Goal: Information Seeking & Learning: Compare options

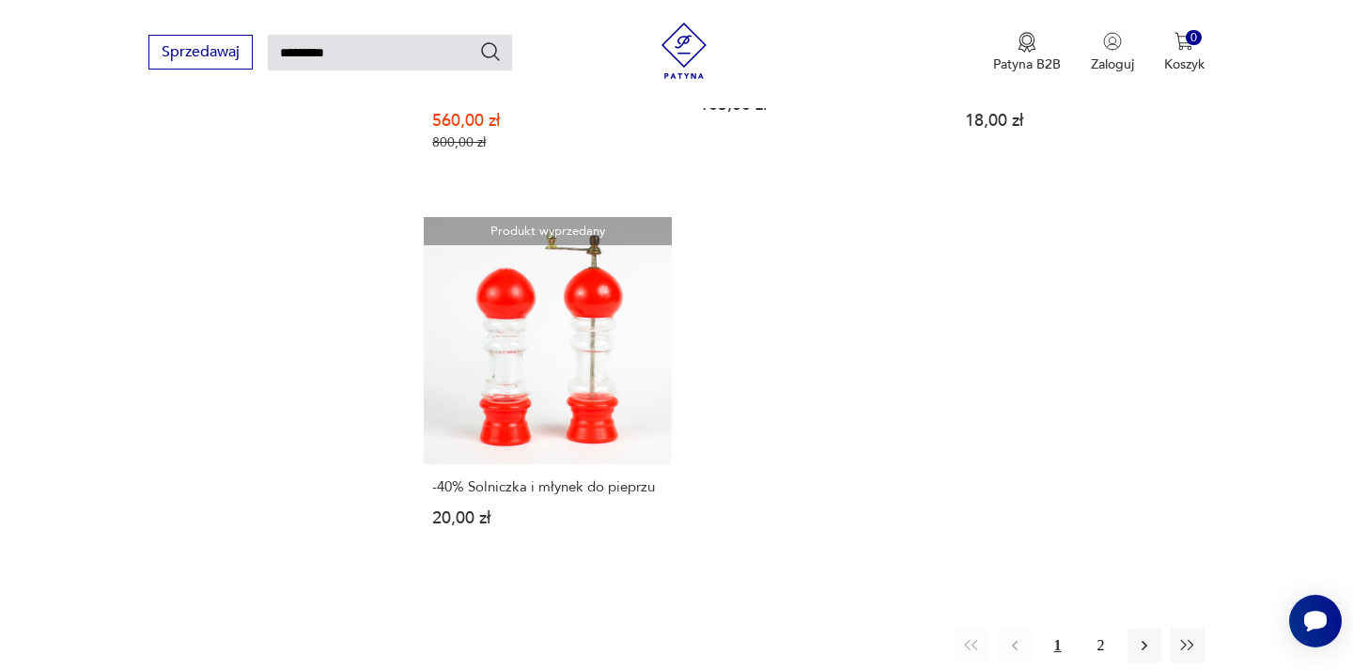
scroll to position [2311, 0]
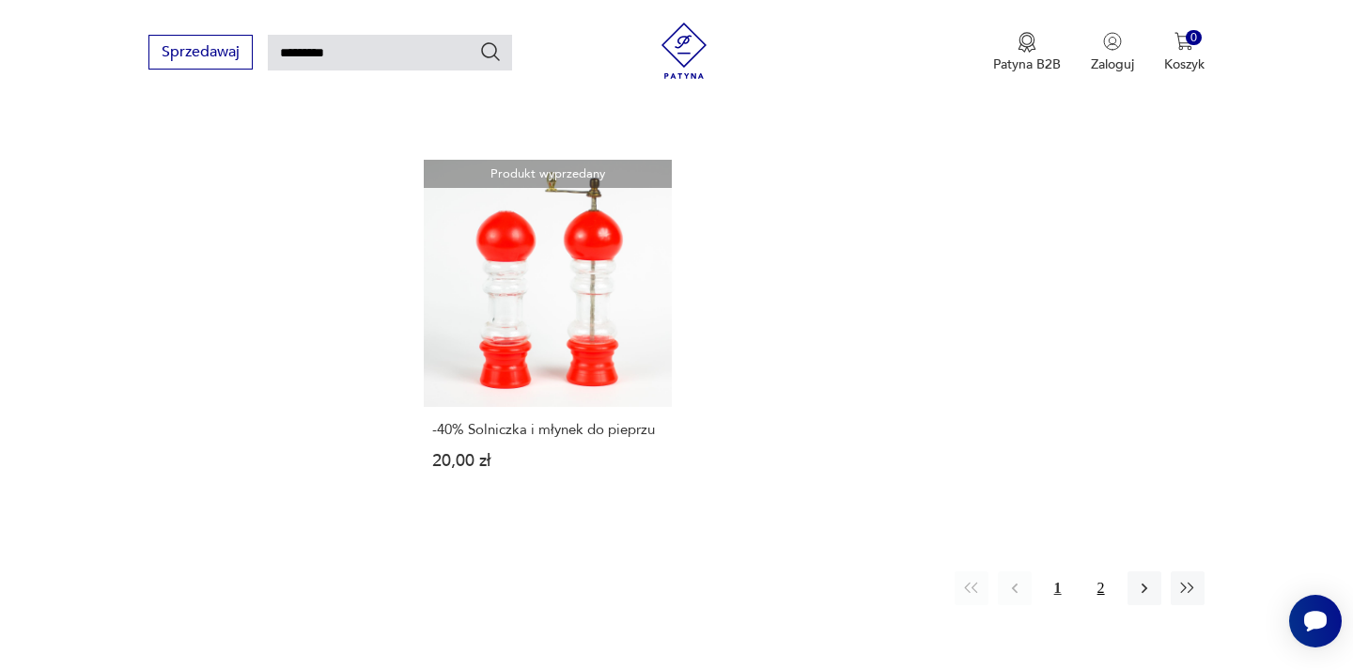
click at [1112, 593] on button "2" at bounding box center [1101, 588] width 34 height 34
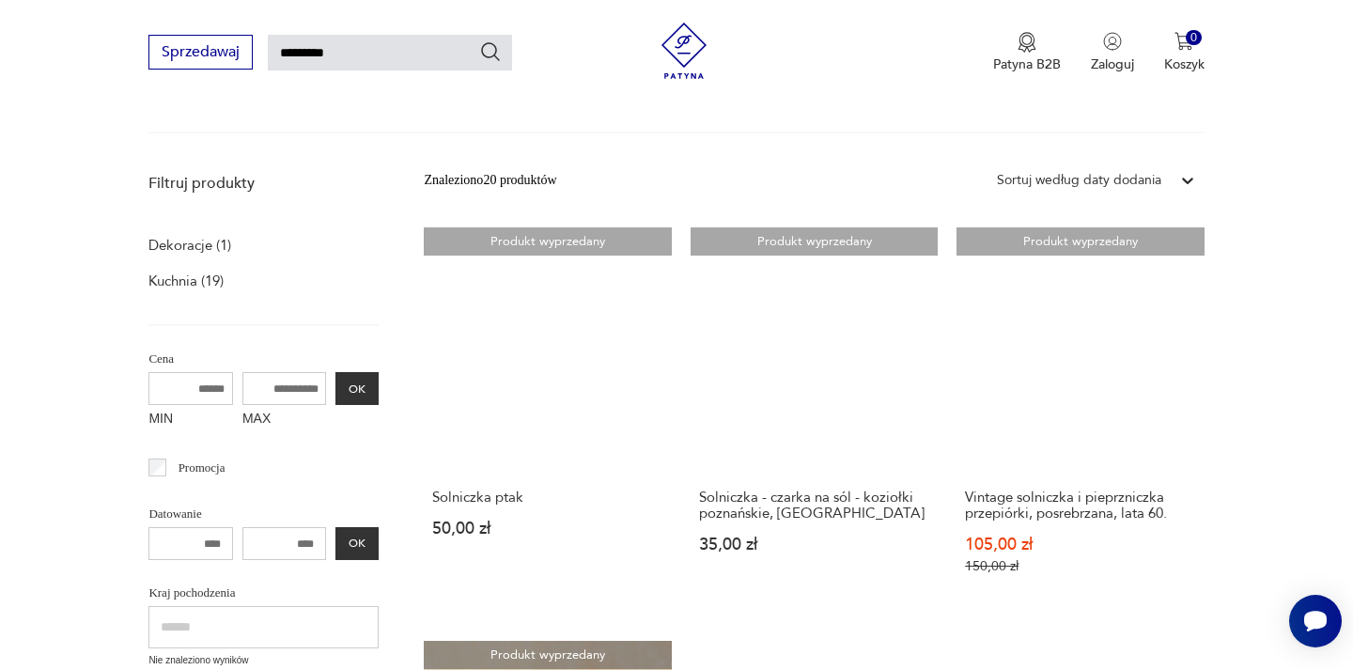
scroll to position [195, 0]
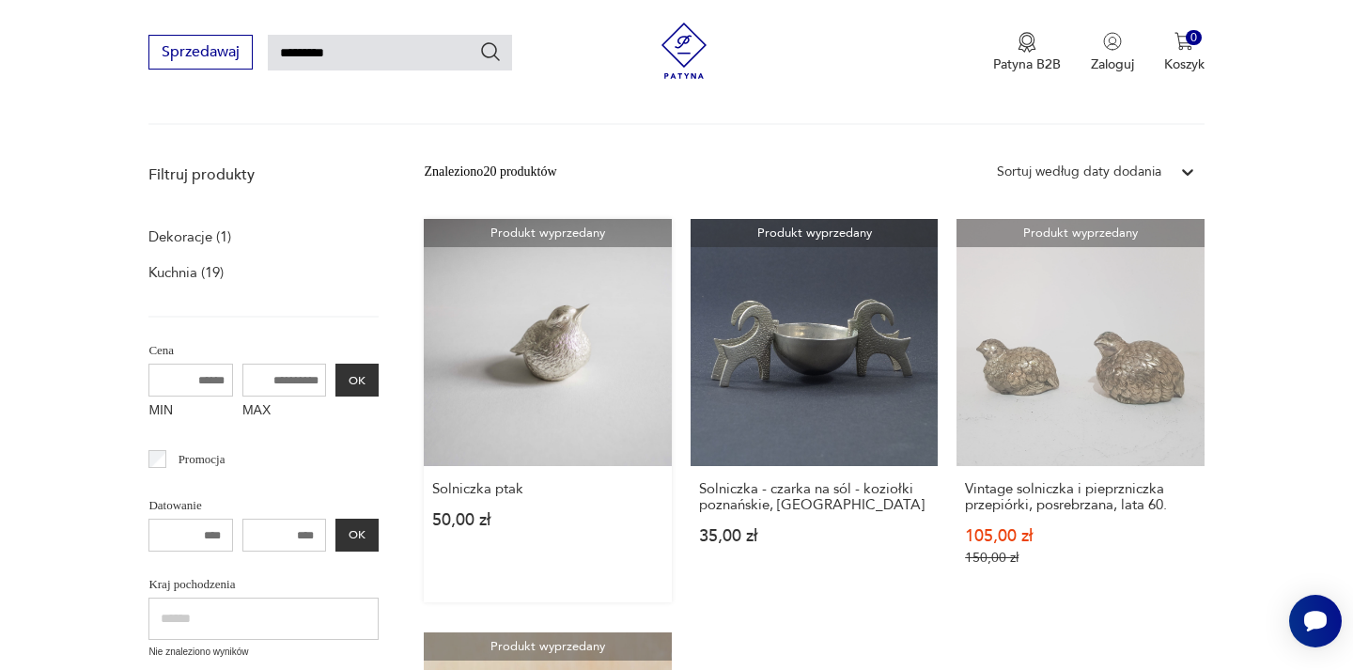
click at [532, 374] on link "Produkt wyprzedany Solniczka ptak 50,00 zł" at bounding box center [547, 410] width 247 height 383
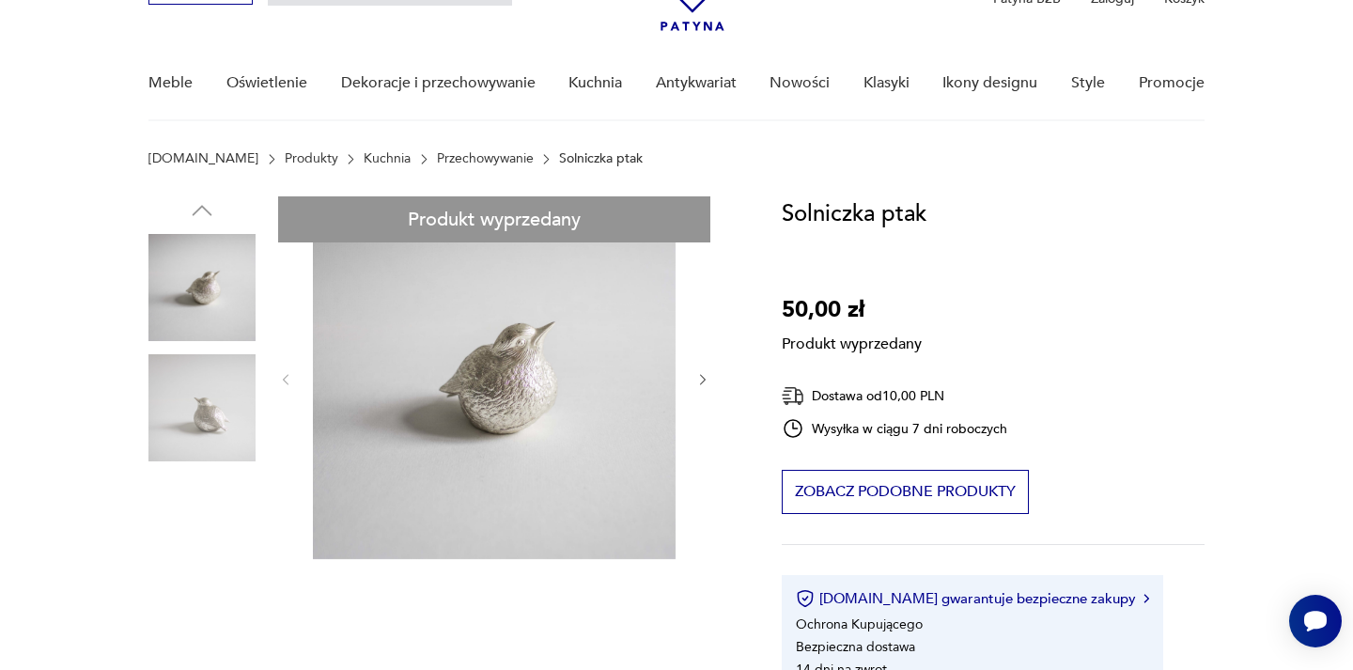
scroll to position [180, 0]
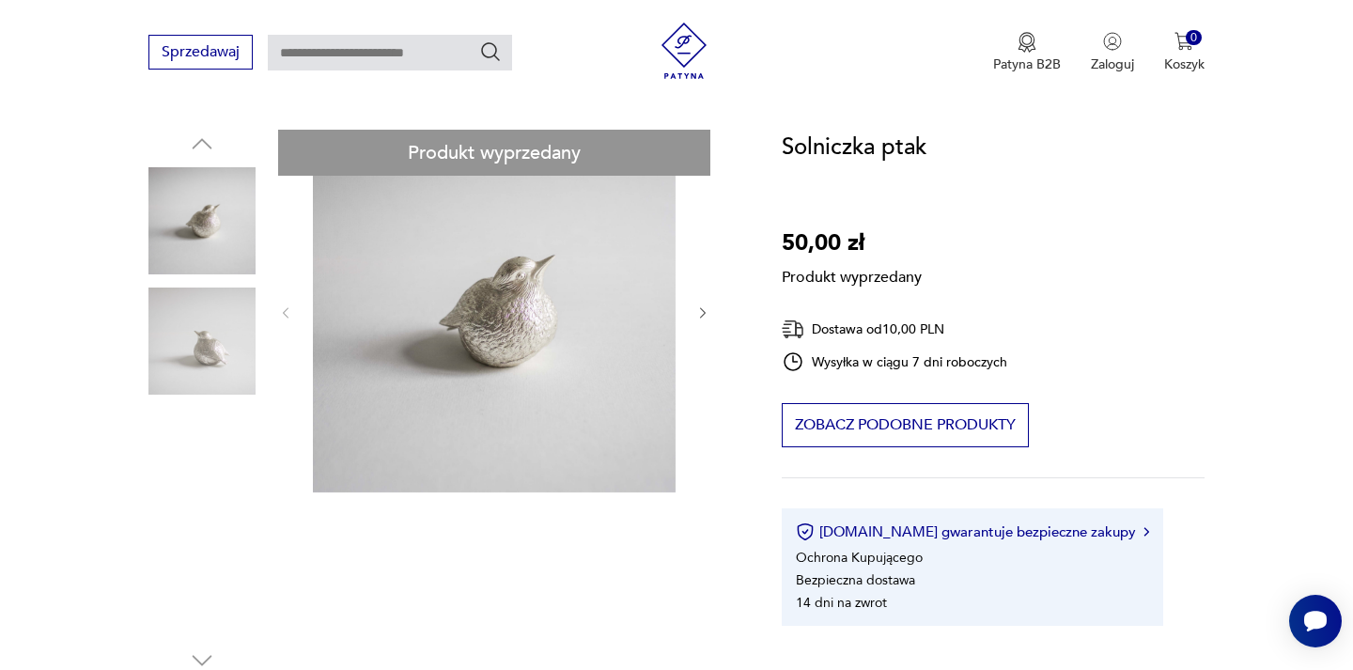
type input "*********"
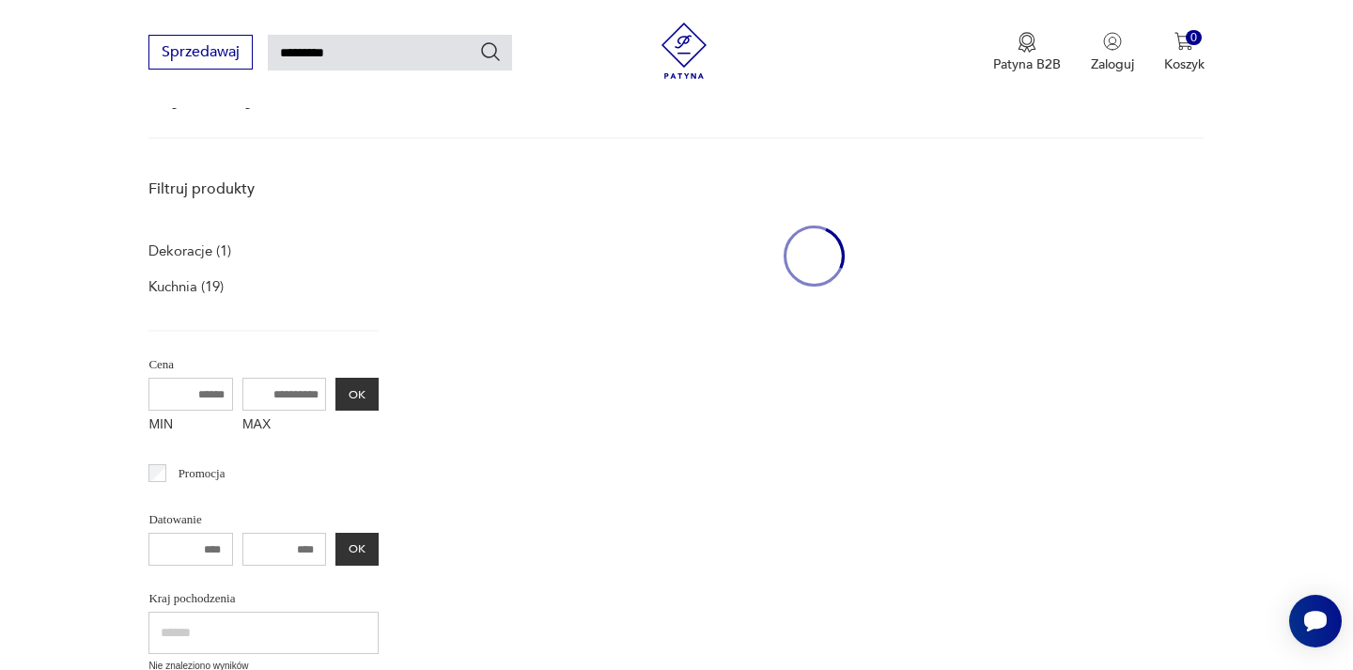
scroll to position [194, 0]
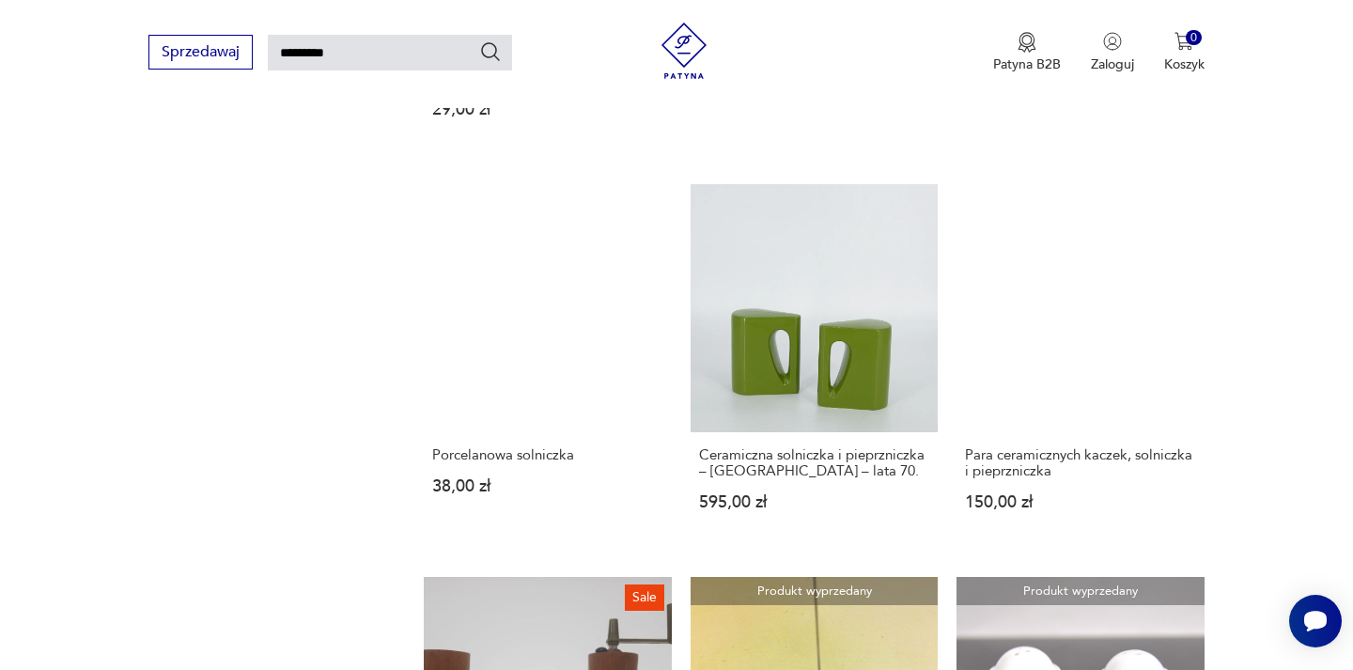
scroll to position [448, 0]
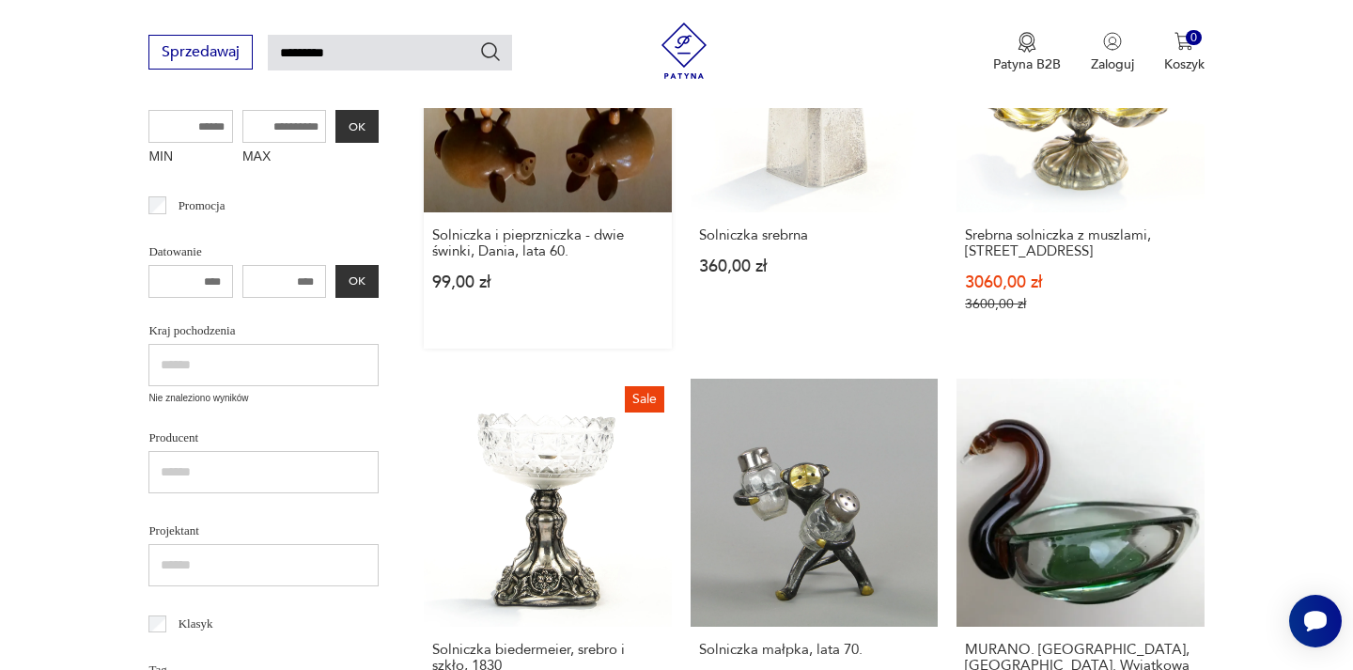
click at [495, 195] on link "Solniczka i pieprzniczka - dwie świnki, Dania, lata 60. 99,00 zł" at bounding box center [547, 156] width 247 height 383
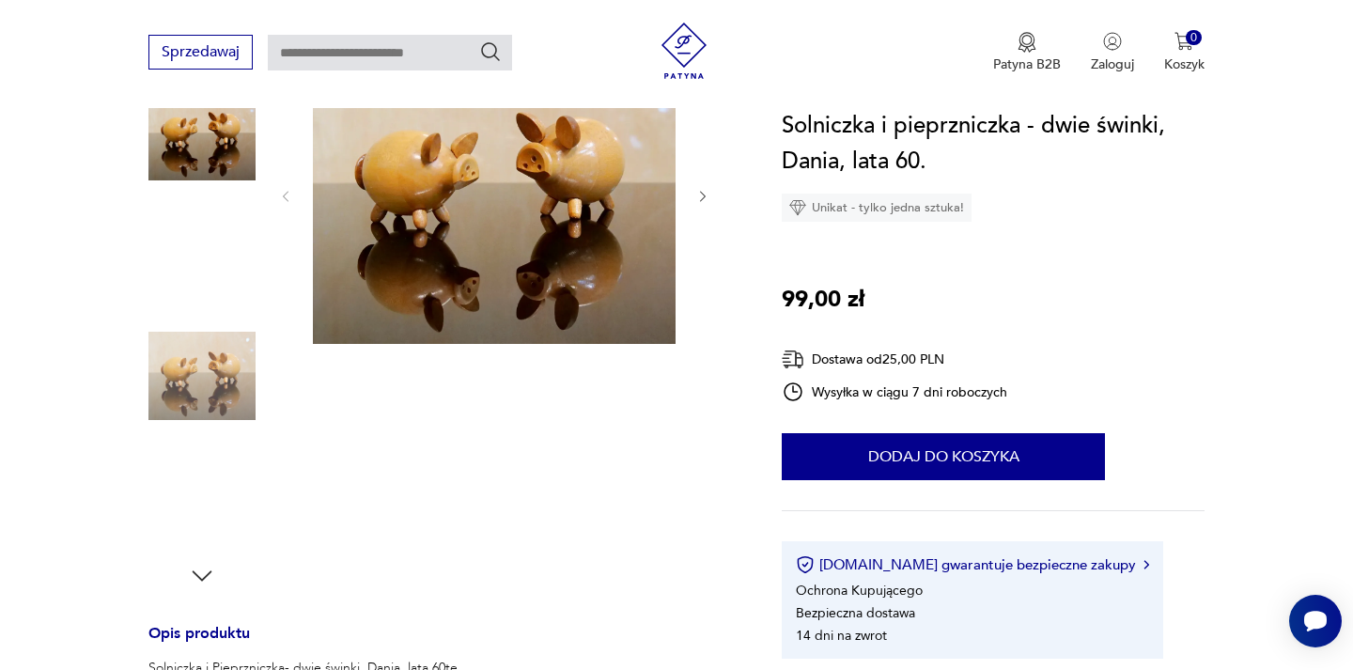
scroll to position [166, 0]
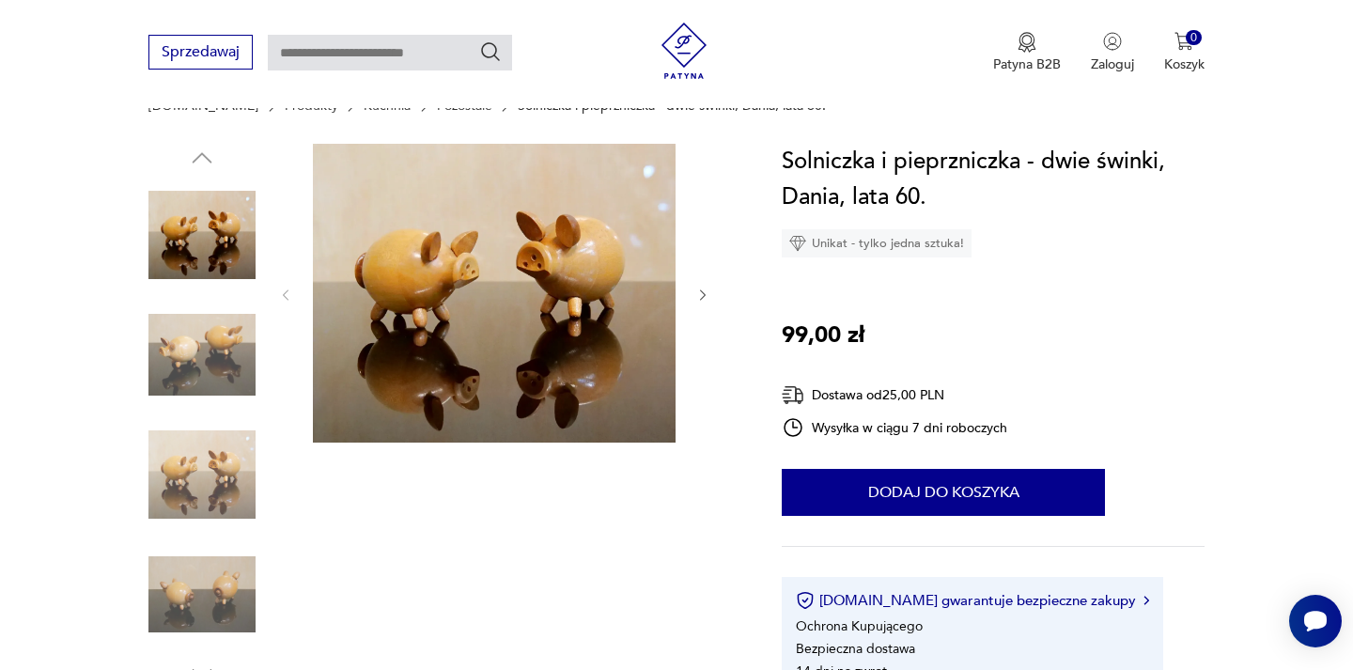
click at [237, 336] on img at bounding box center [201, 355] width 107 height 107
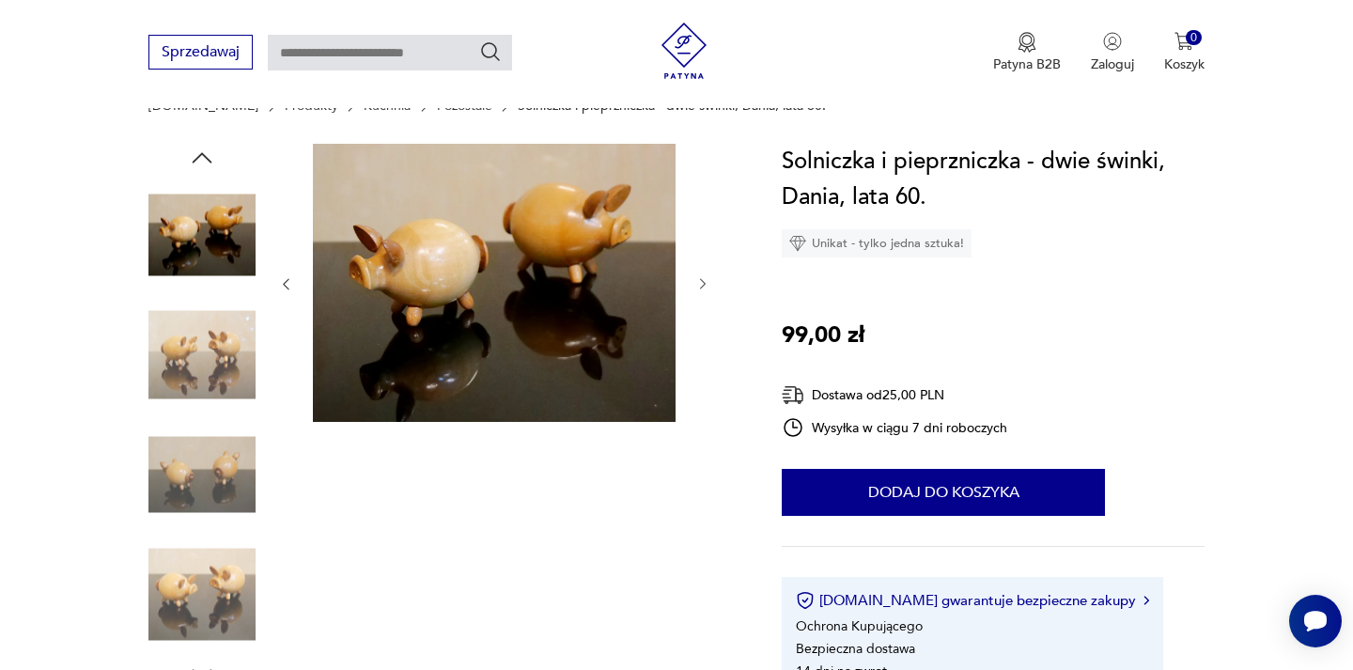
click at [230, 437] on img at bounding box center [201, 474] width 107 height 107
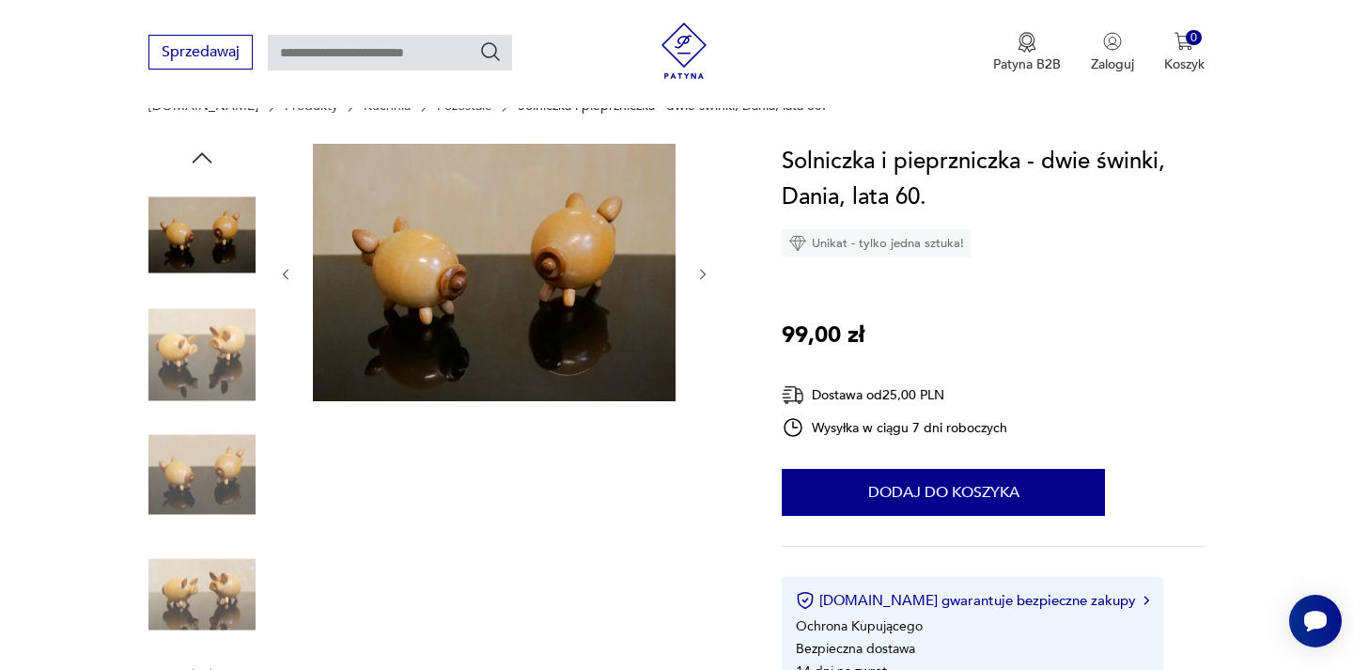
click at [231, 504] on img at bounding box center [201, 474] width 107 height 107
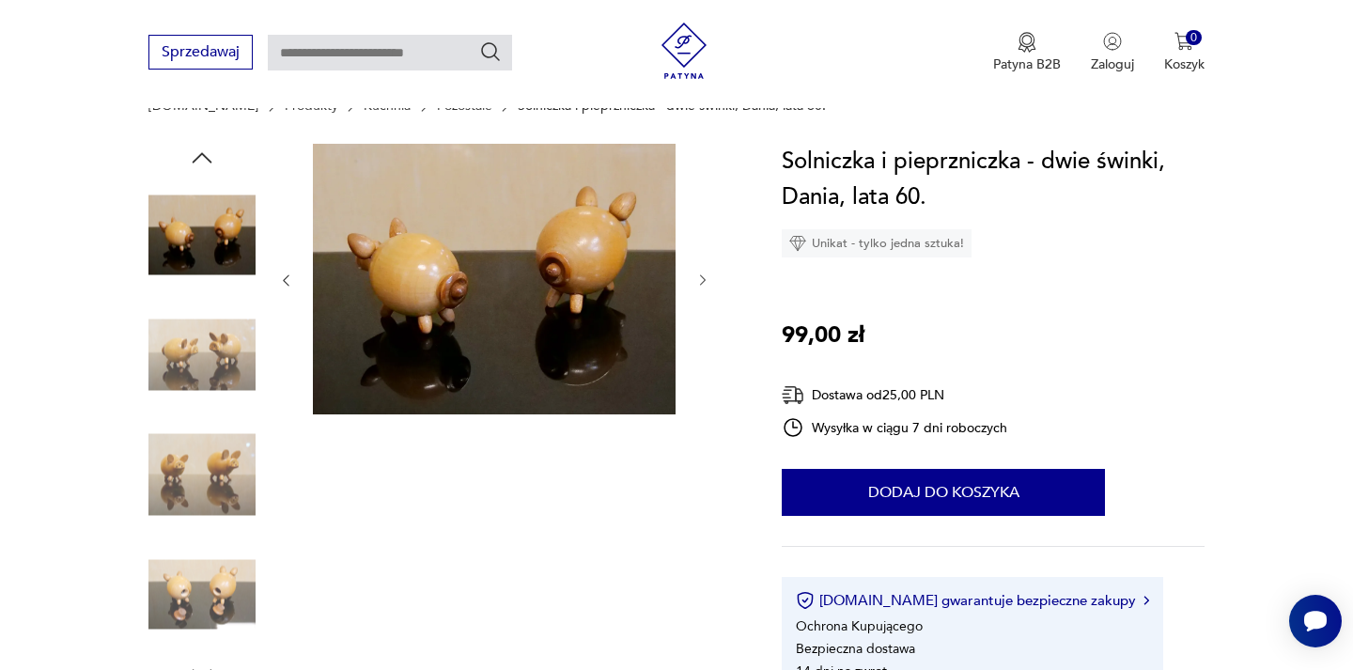
click at [214, 592] on img at bounding box center [201, 594] width 107 height 107
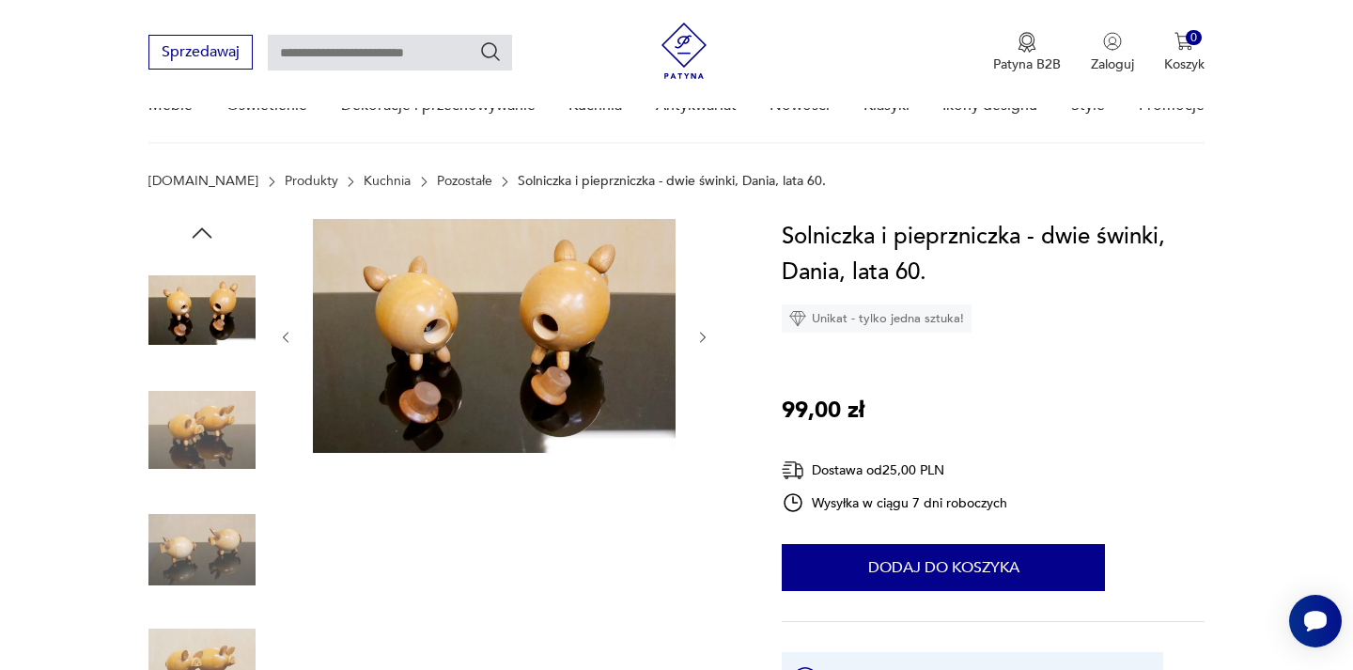
scroll to position [0, 0]
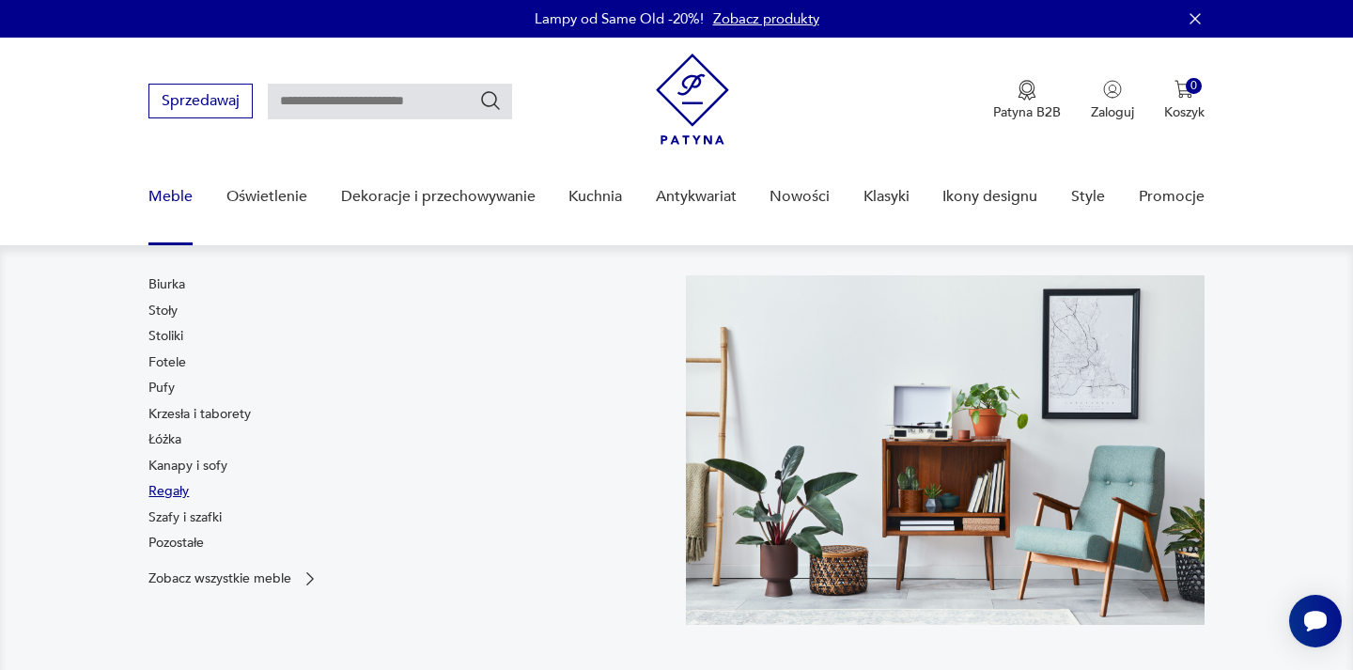
click at [173, 486] on link "Regały" at bounding box center [168, 491] width 40 height 19
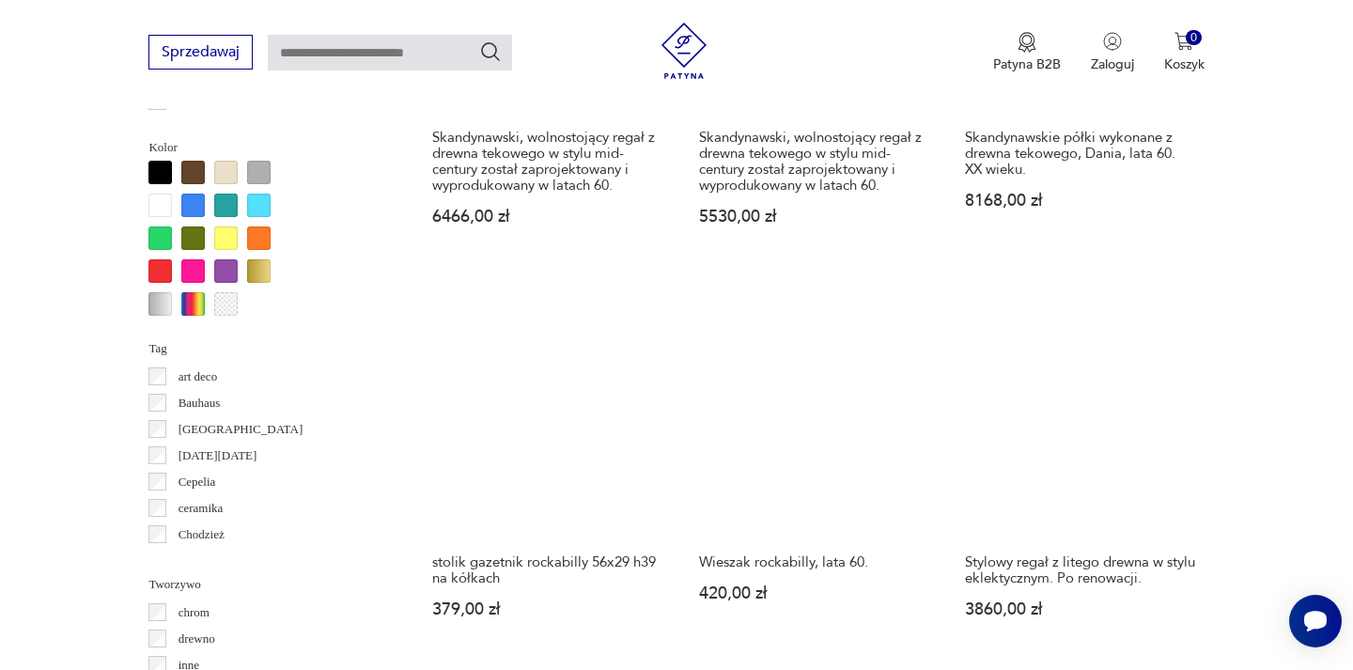
scroll to position [1792, 0]
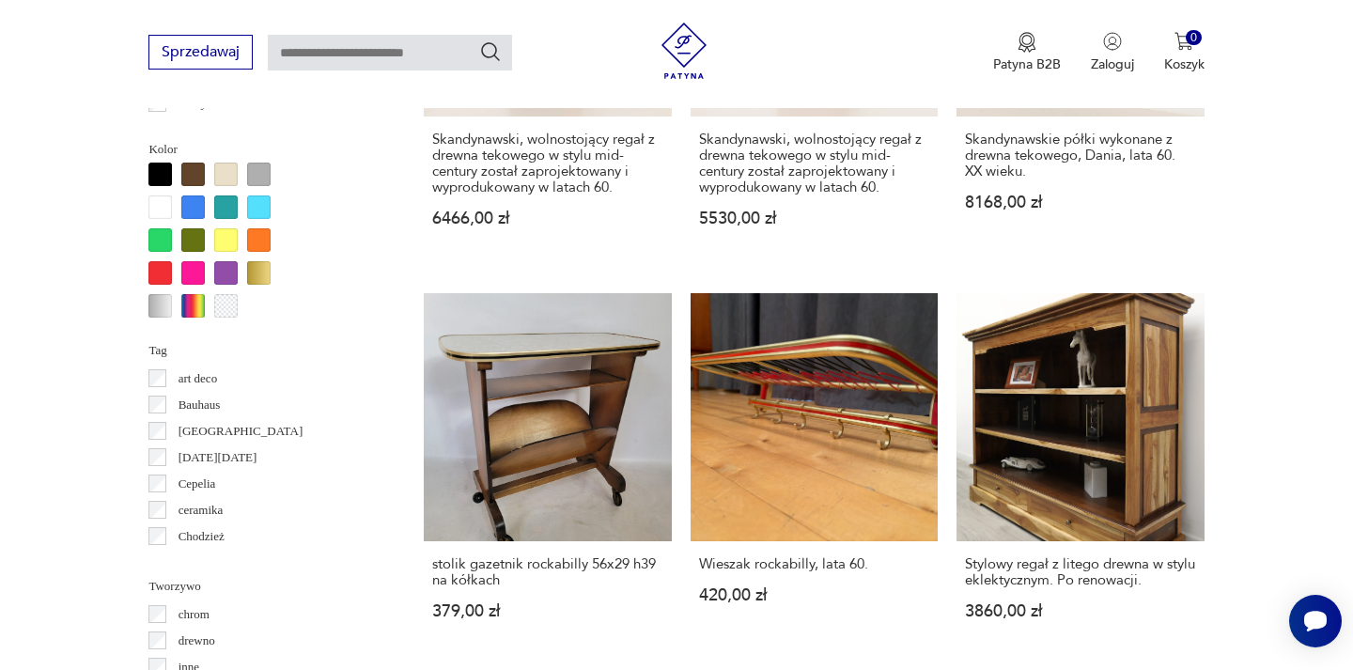
click at [157, 206] on div at bounding box center [159, 206] width 23 height 23
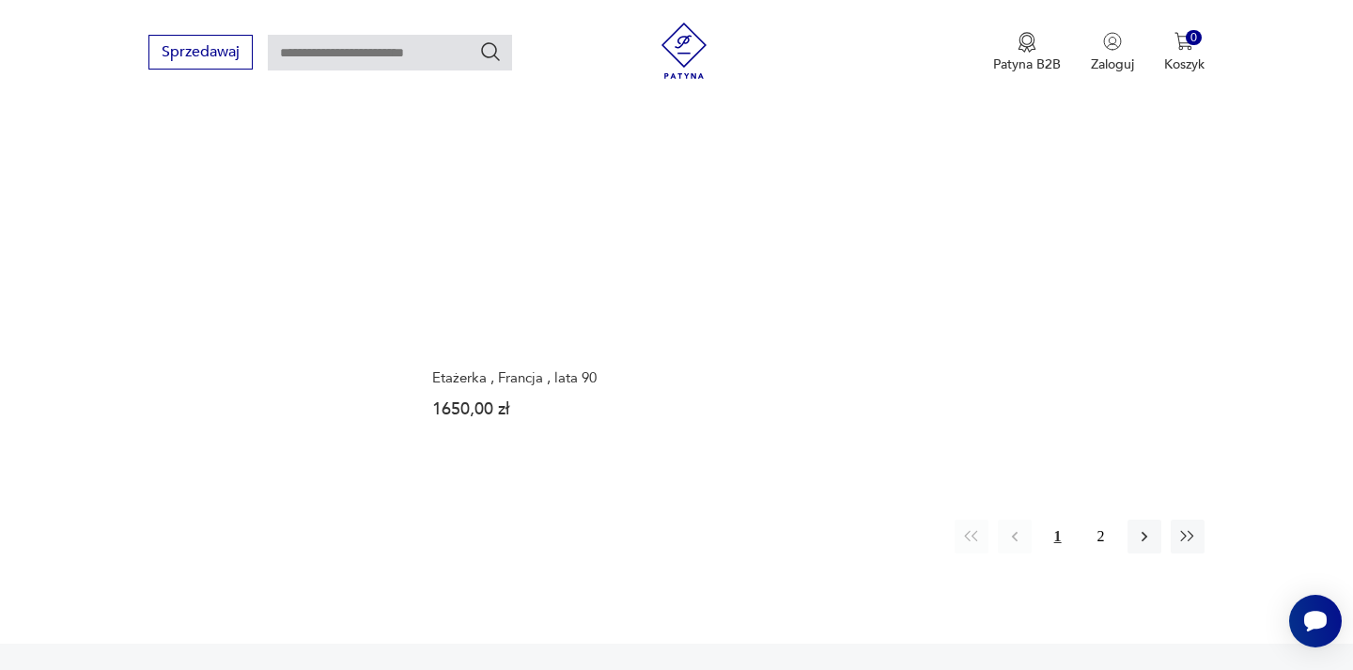
scroll to position [2815, 0]
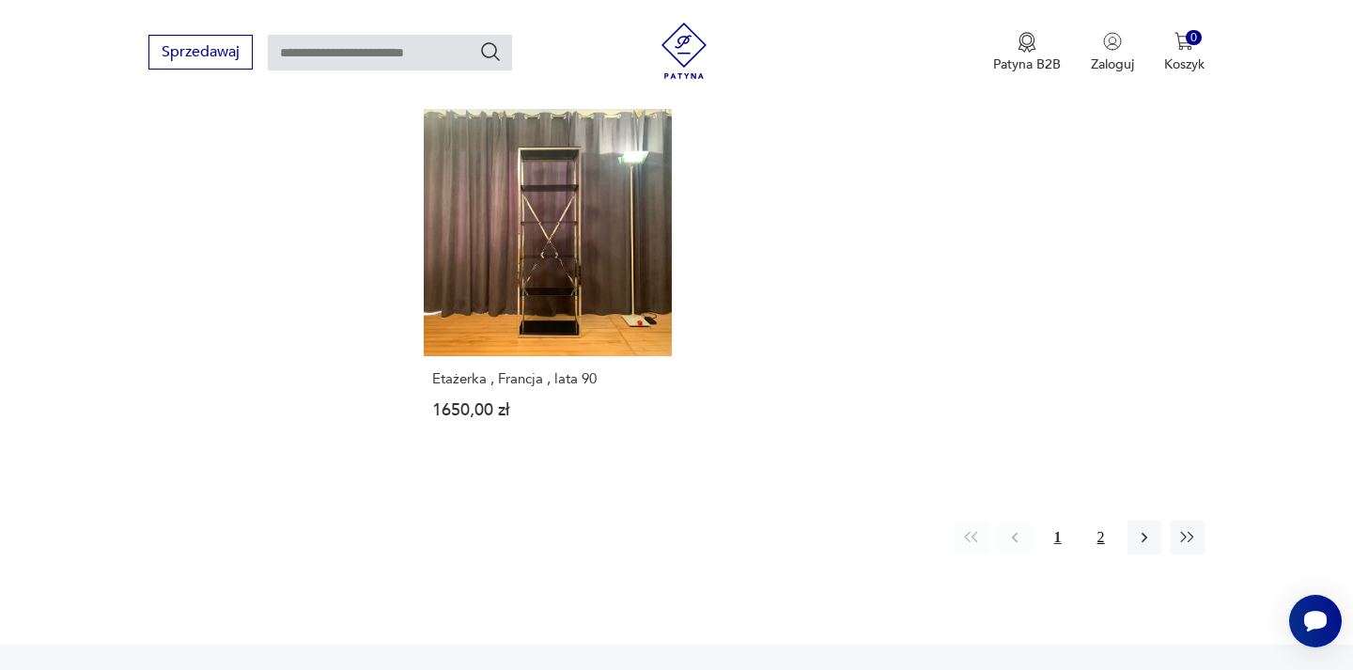
click at [1085, 537] on button "2" at bounding box center [1101, 537] width 34 height 34
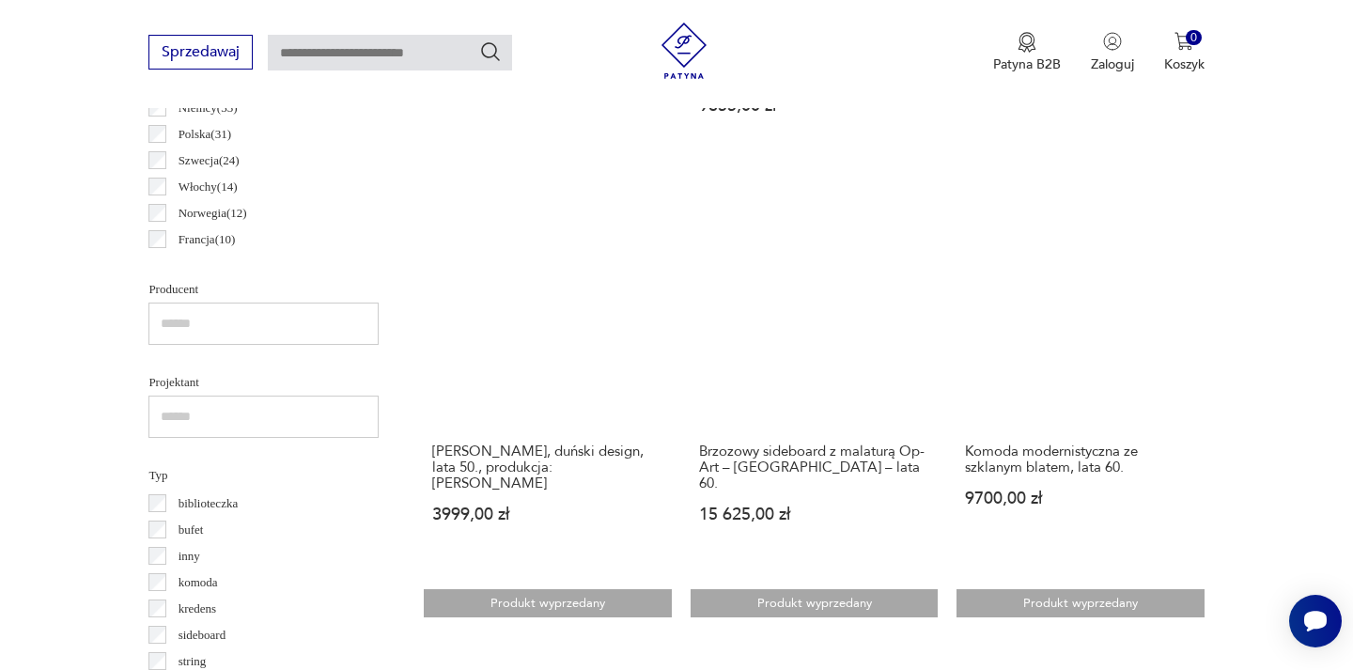
scroll to position [1091, 0]
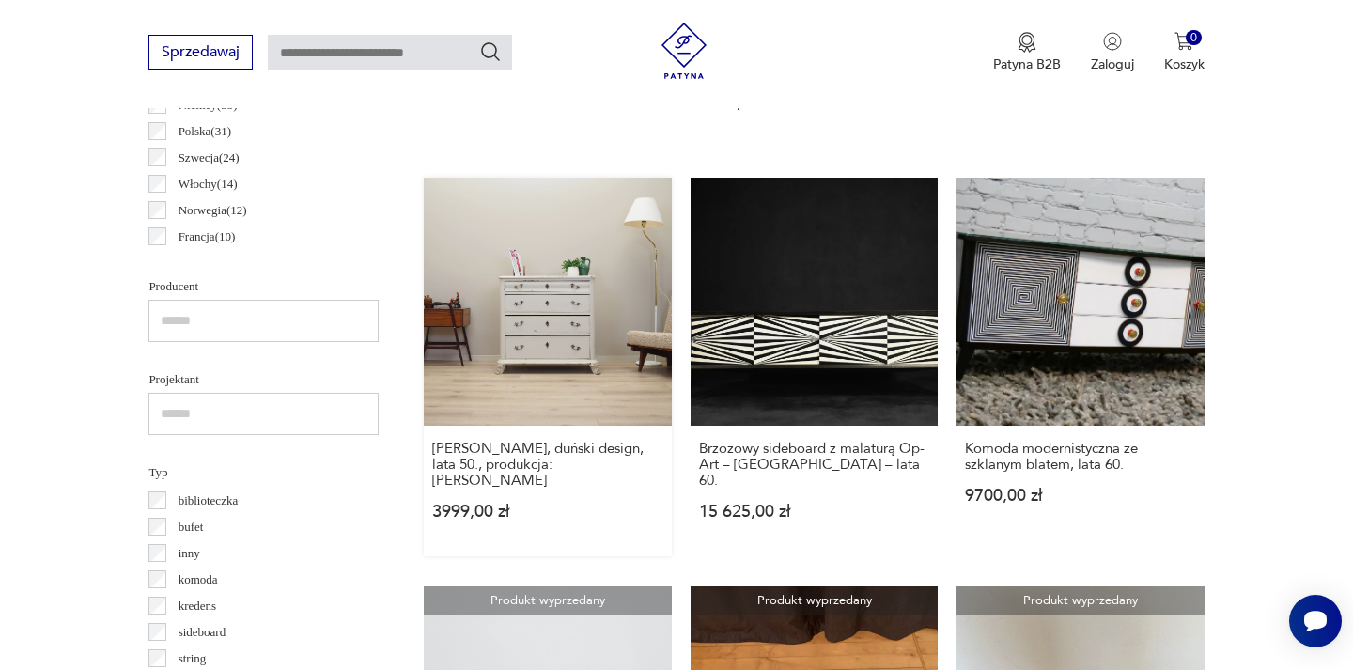
click at [511, 359] on link "Komoda sosnowa, duński design, lata 50., produkcja: Dania 3999,00 zł" at bounding box center [547, 367] width 247 height 378
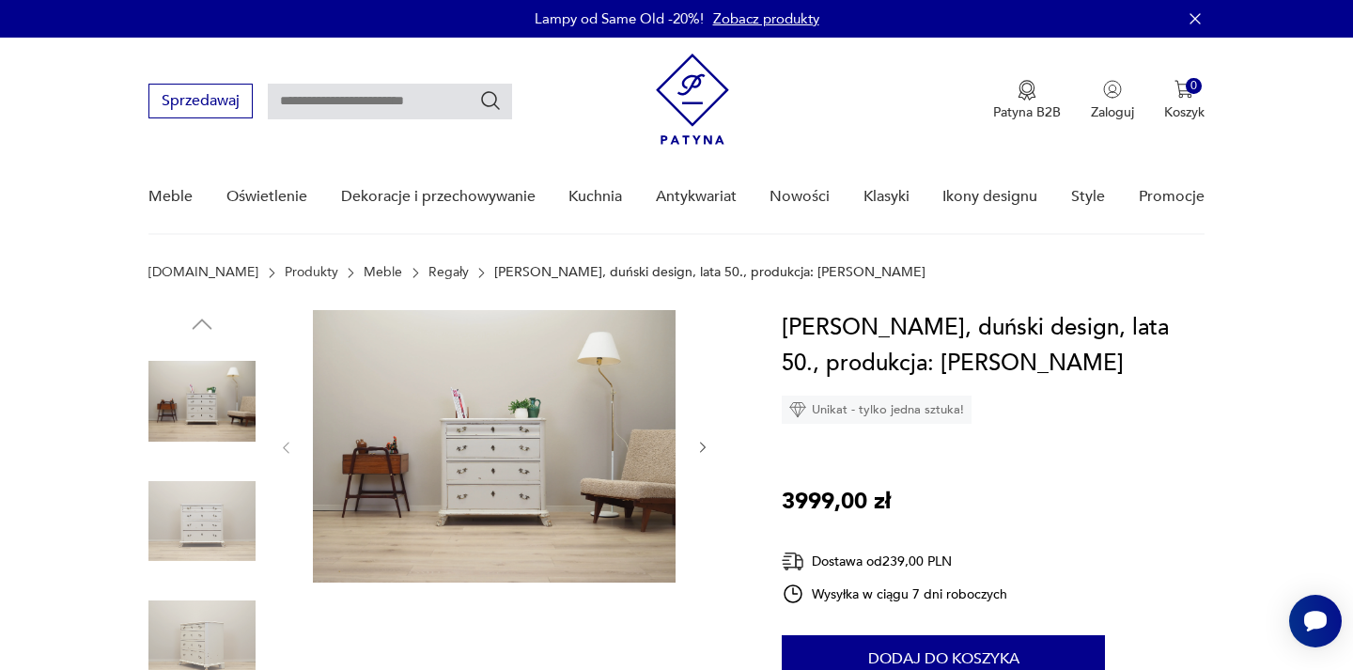
click at [477, 441] on img at bounding box center [494, 446] width 363 height 272
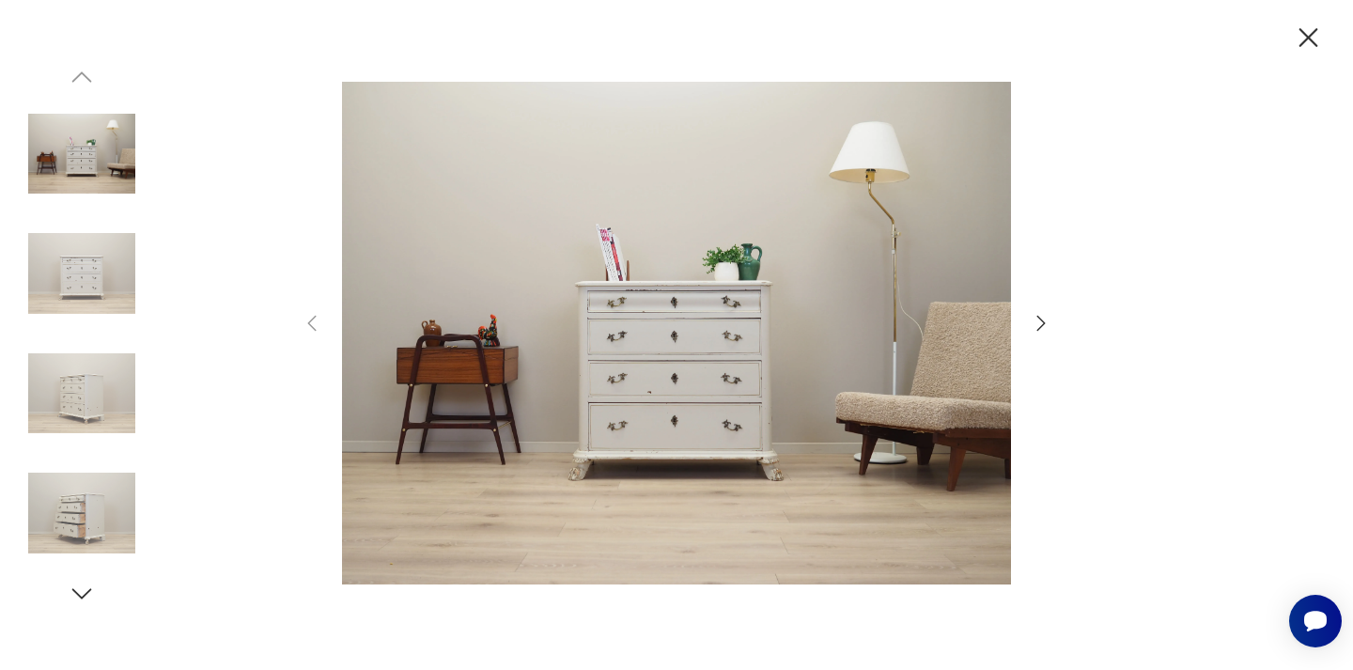
click at [1039, 311] on div at bounding box center [676, 334] width 751 height 539
click at [1038, 323] on icon "button" at bounding box center [1040, 323] width 23 height 23
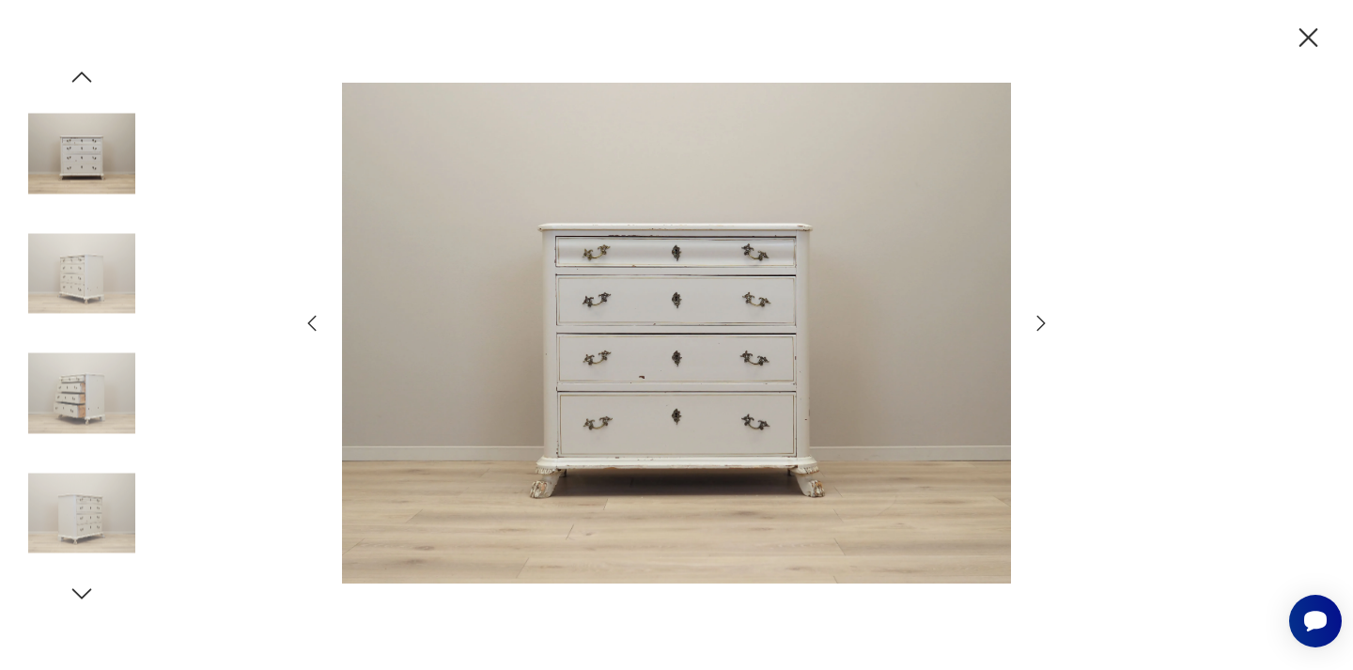
click at [1036, 320] on icon "button" at bounding box center [1040, 323] width 23 height 23
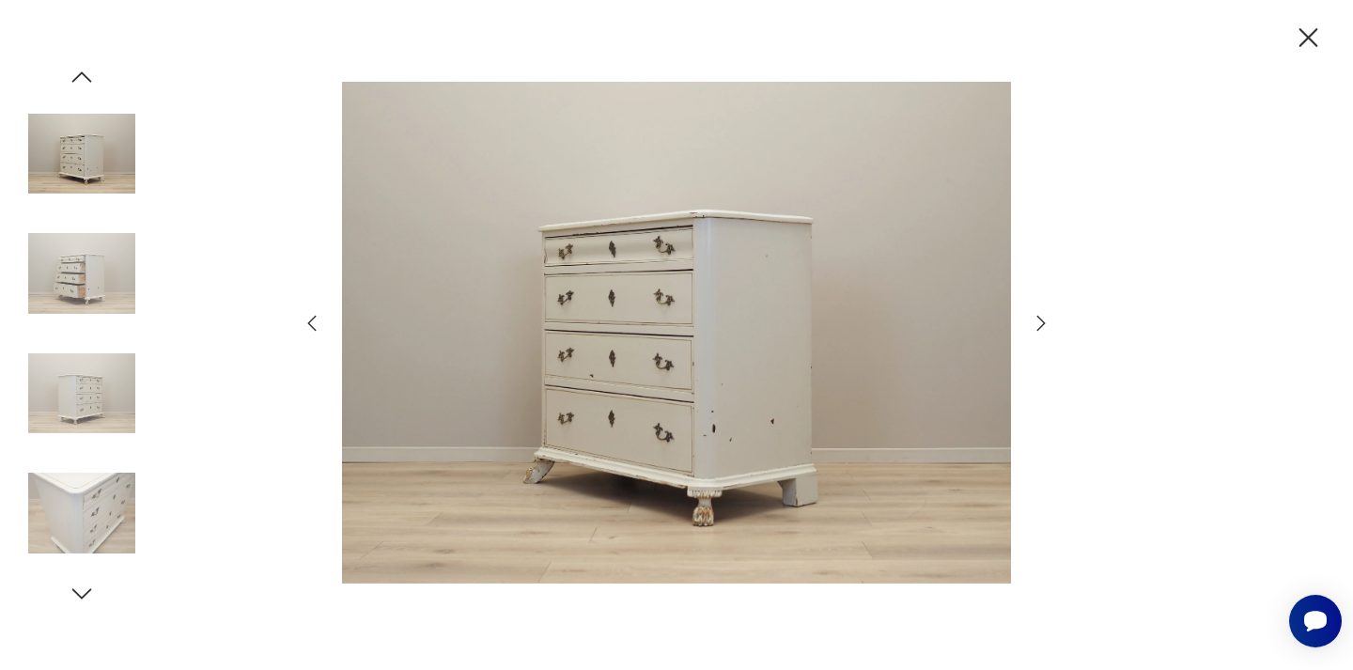
click at [1036, 320] on icon "button" at bounding box center [1040, 323] width 23 height 23
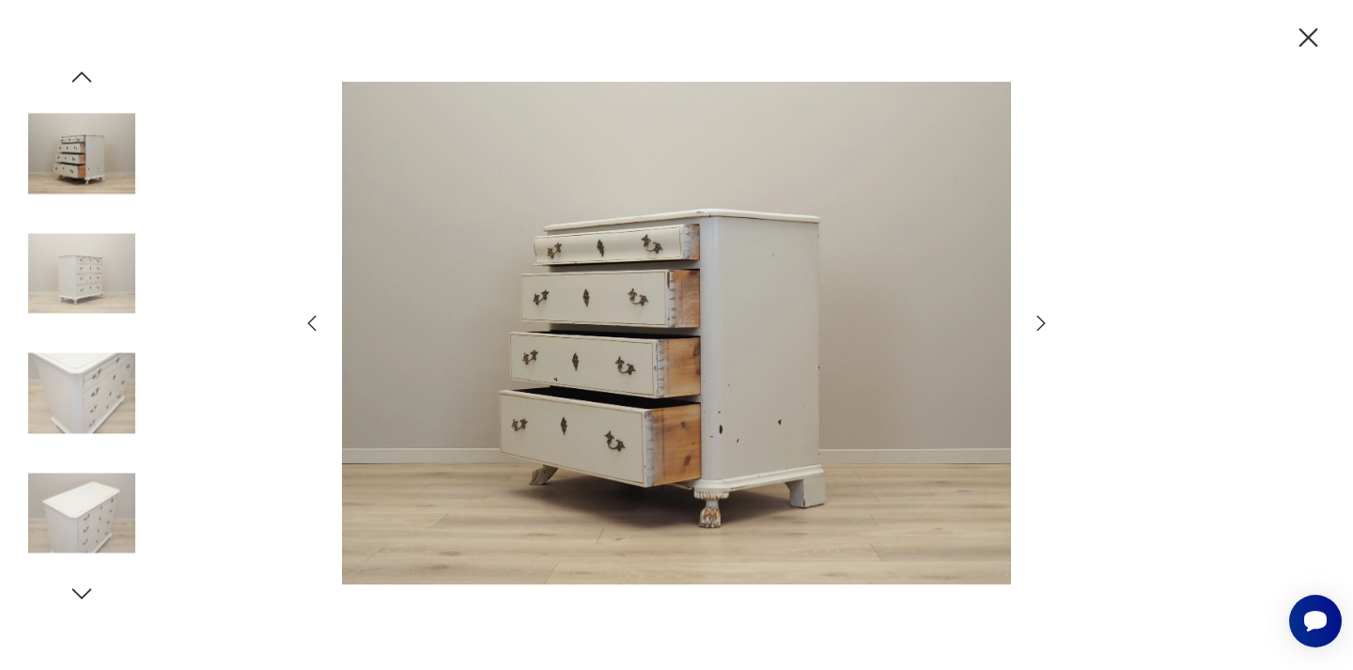
click at [1036, 320] on icon "button" at bounding box center [1040, 323] width 23 height 23
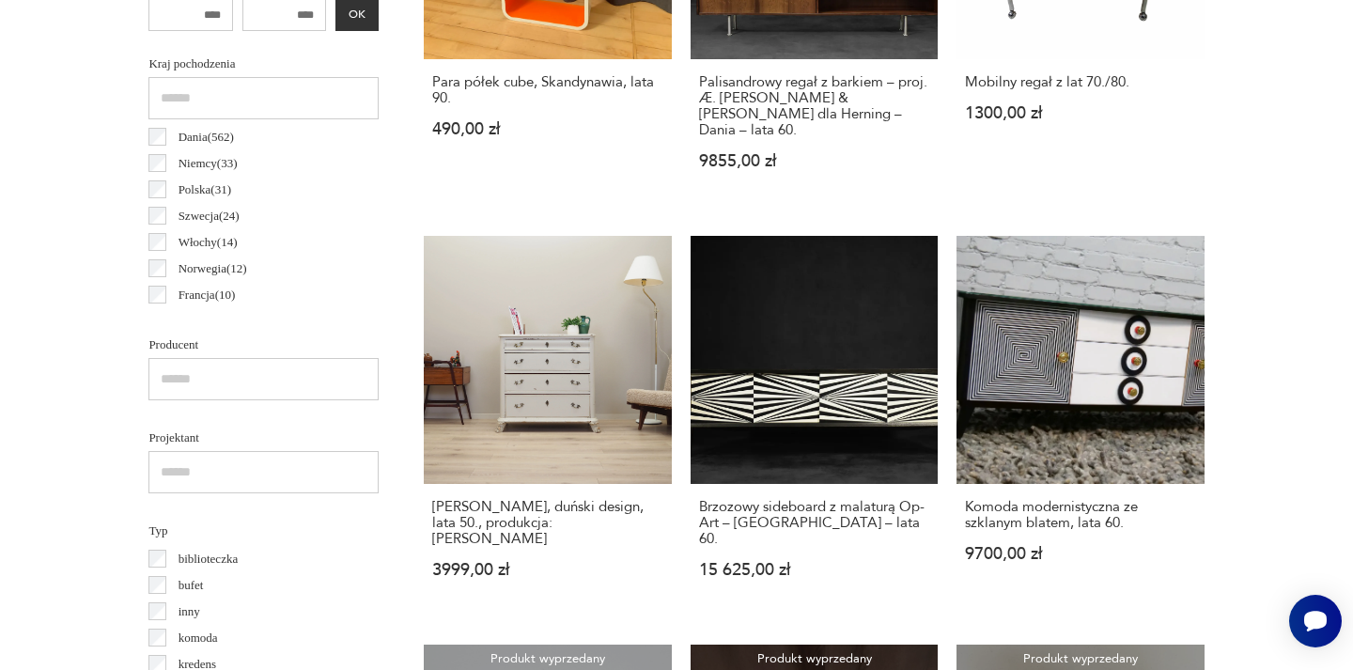
scroll to position [1091, 0]
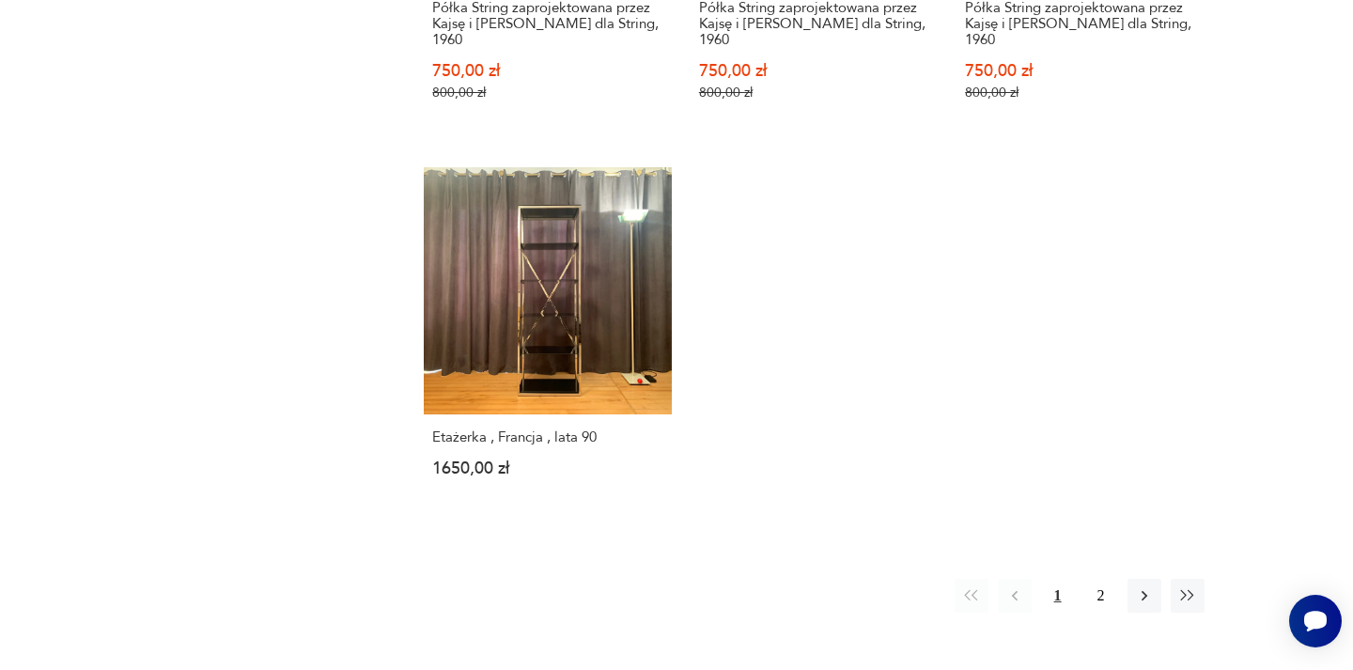
scroll to position [2815, 0]
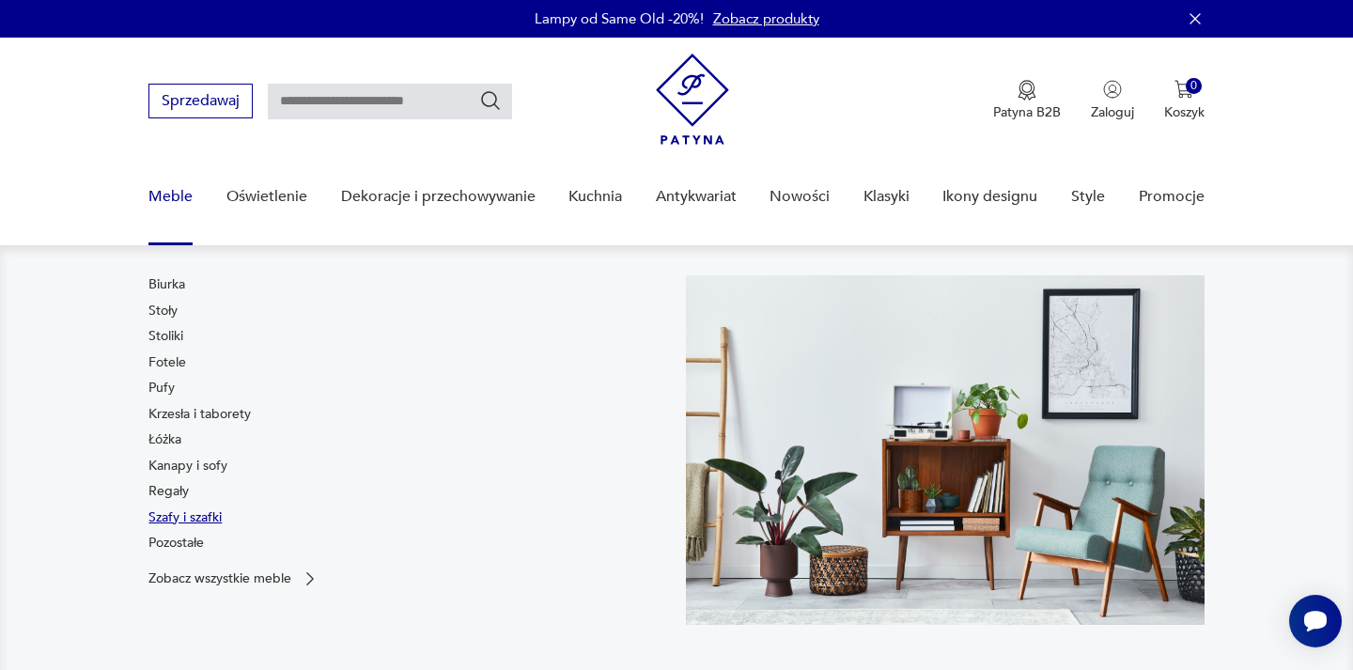
click at [168, 512] on link "Szafy i szafki" at bounding box center [184, 517] width 73 height 19
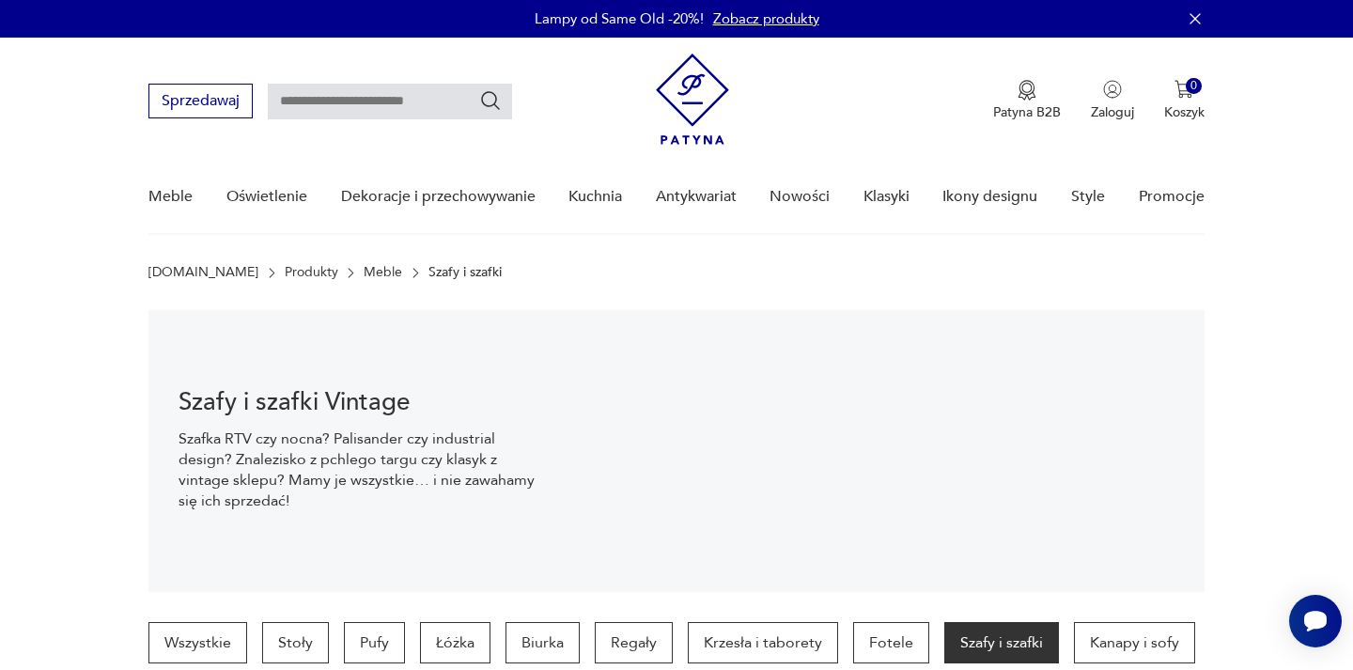
drag, startPoint x: 169, startPoint y: 442, endPoint x: 377, endPoint y: 0, distance: 488.7
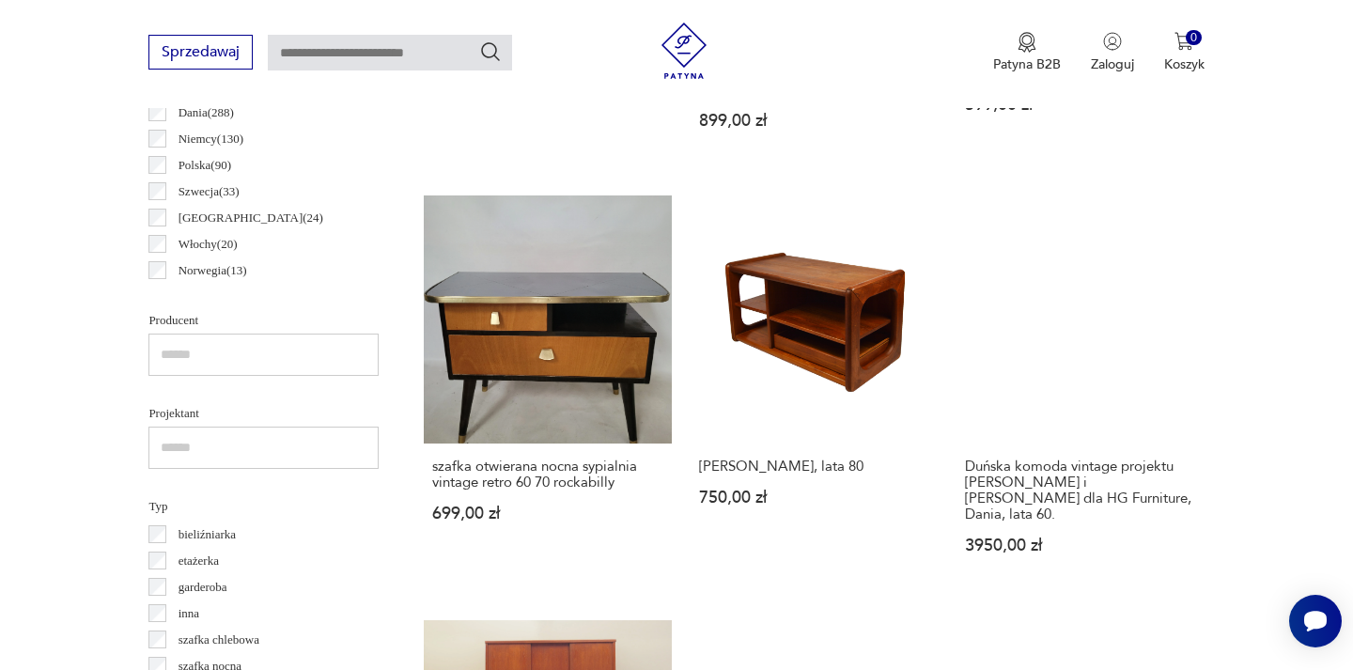
scroll to position [1061, 0]
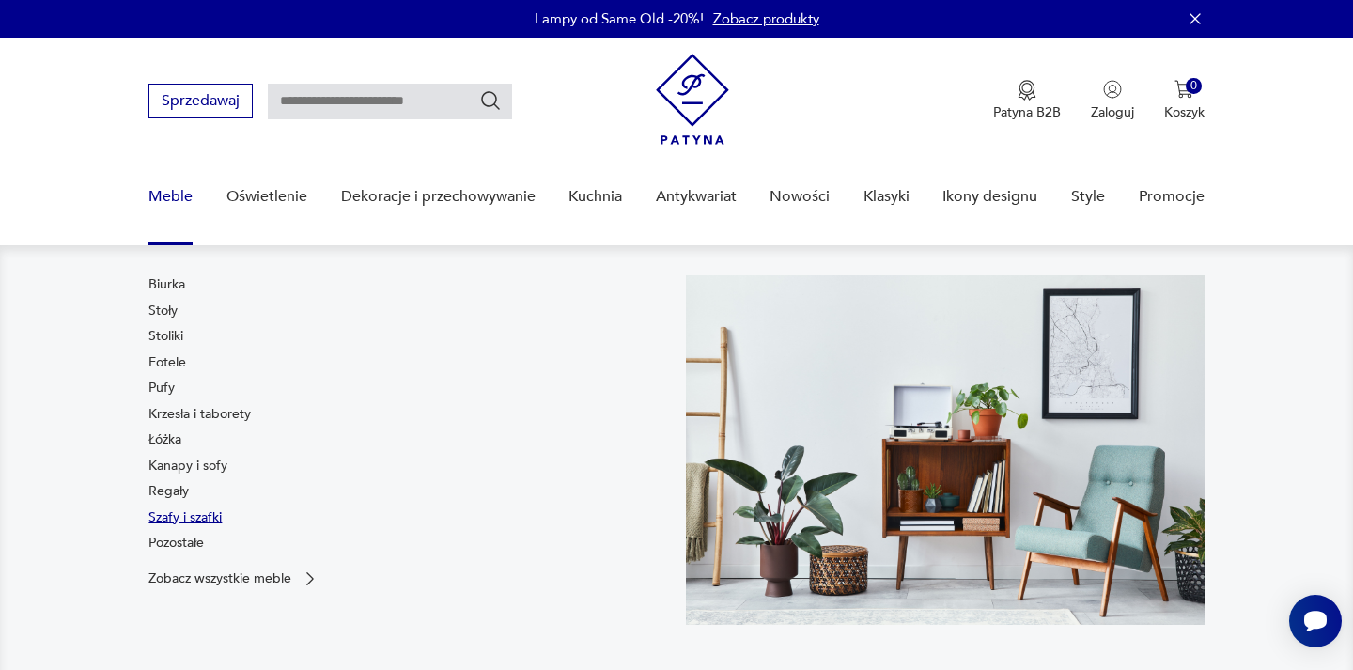
click at [167, 513] on link "Szafy i szafki" at bounding box center [184, 517] width 73 height 19
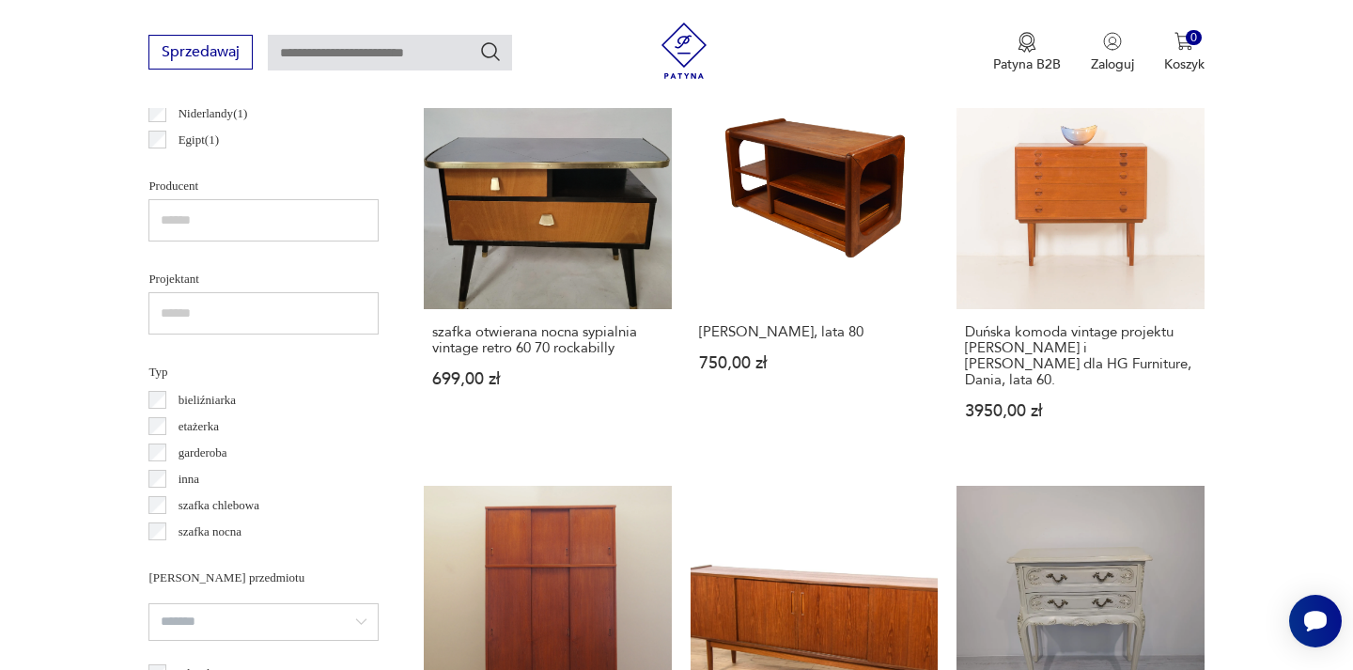
scroll to position [1194, 0]
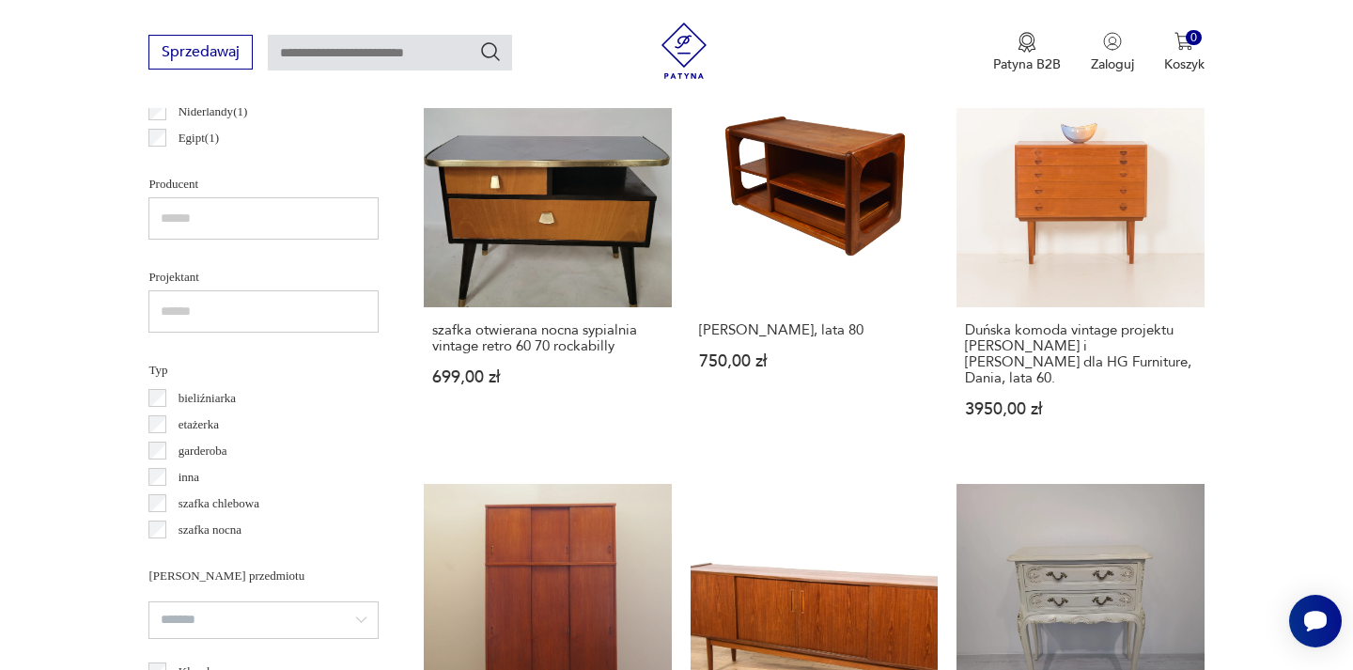
click at [166, 448] on label "garderoba" at bounding box center [196, 451] width 60 height 26
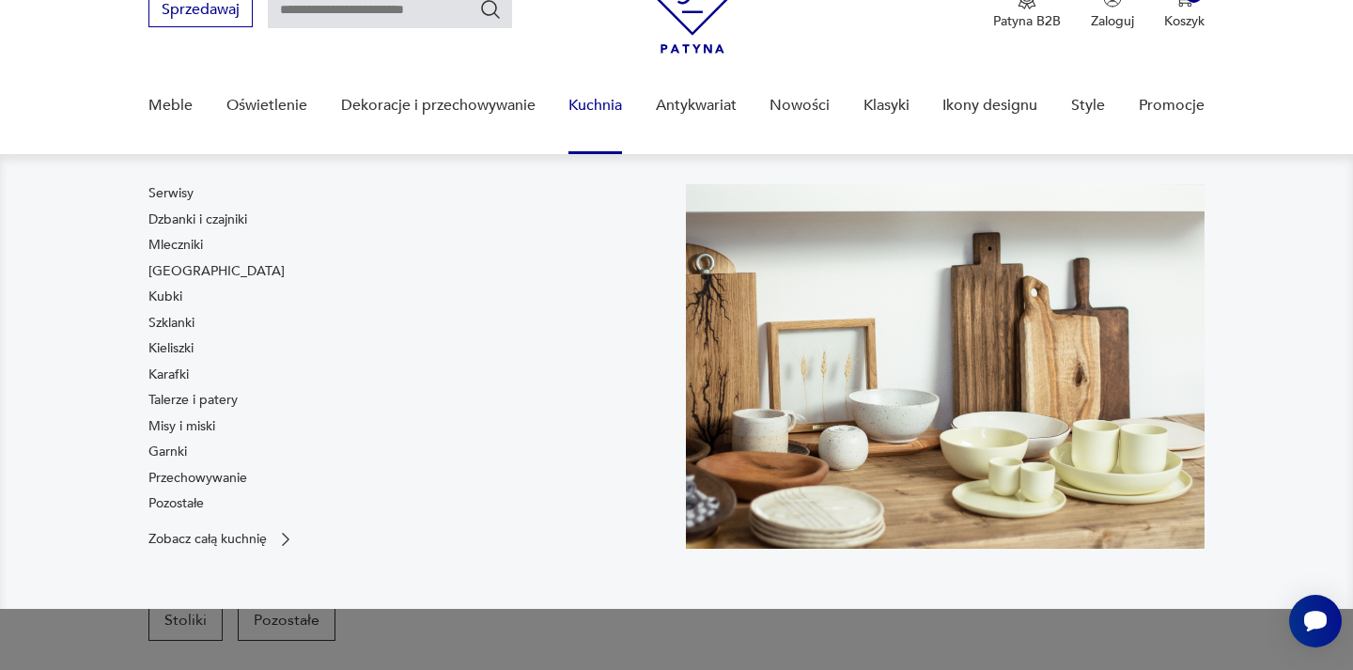
scroll to position [90, 0]
click at [160, 454] on link "Garnki" at bounding box center [167, 452] width 39 height 19
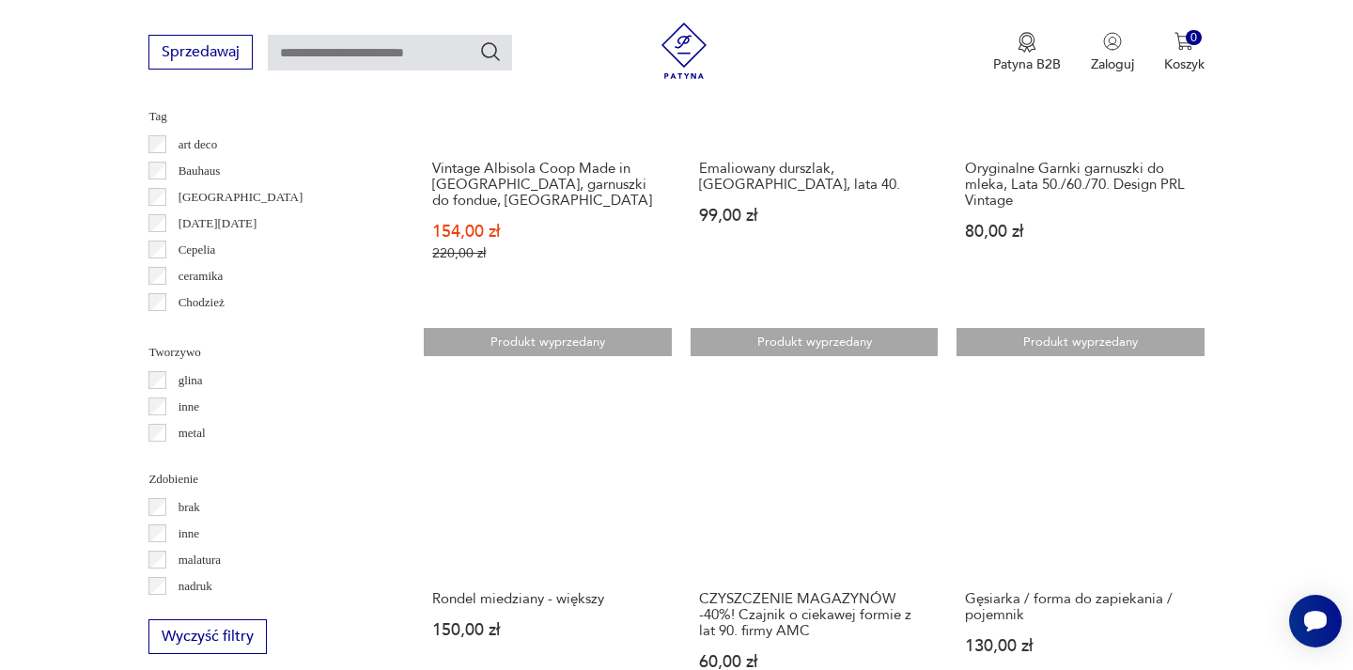
scroll to position [1818, 0]
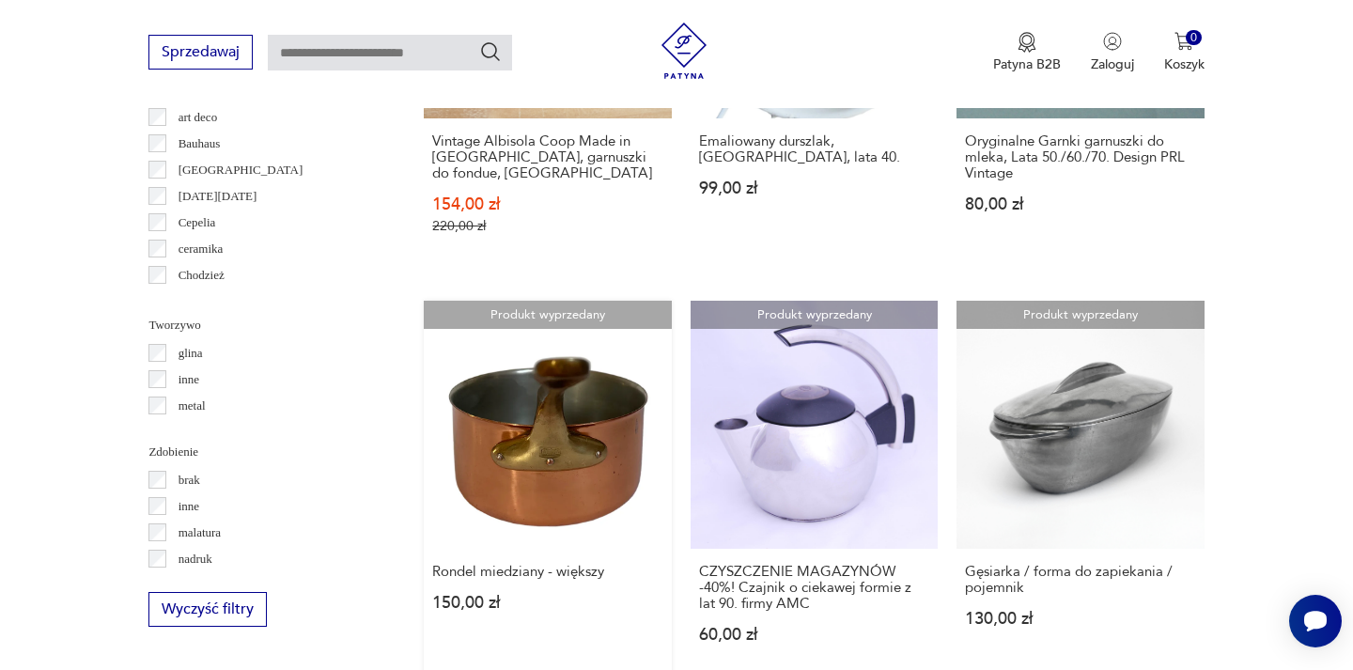
click at [470, 462] on link "Produkt wyprzedany Rondel miedziany - większy 150,00 zł" at bounding box center [547, 490] width 247 height 378
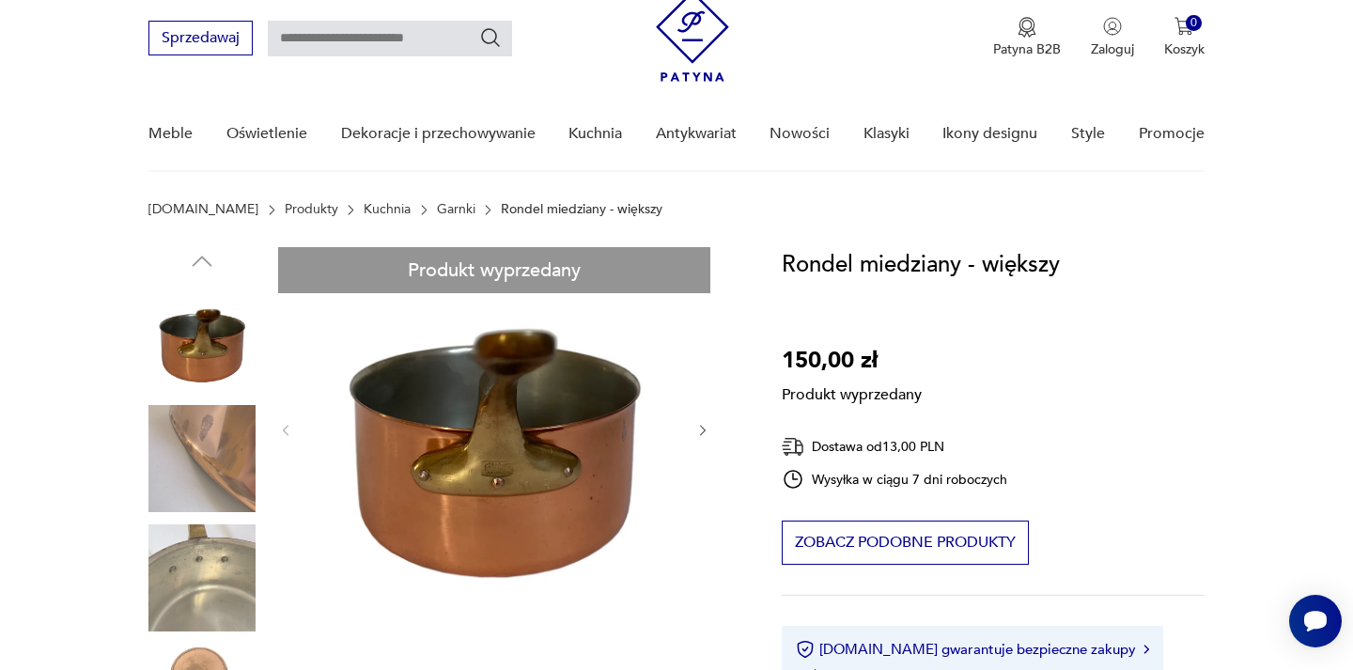
scroll to position [75, 0]
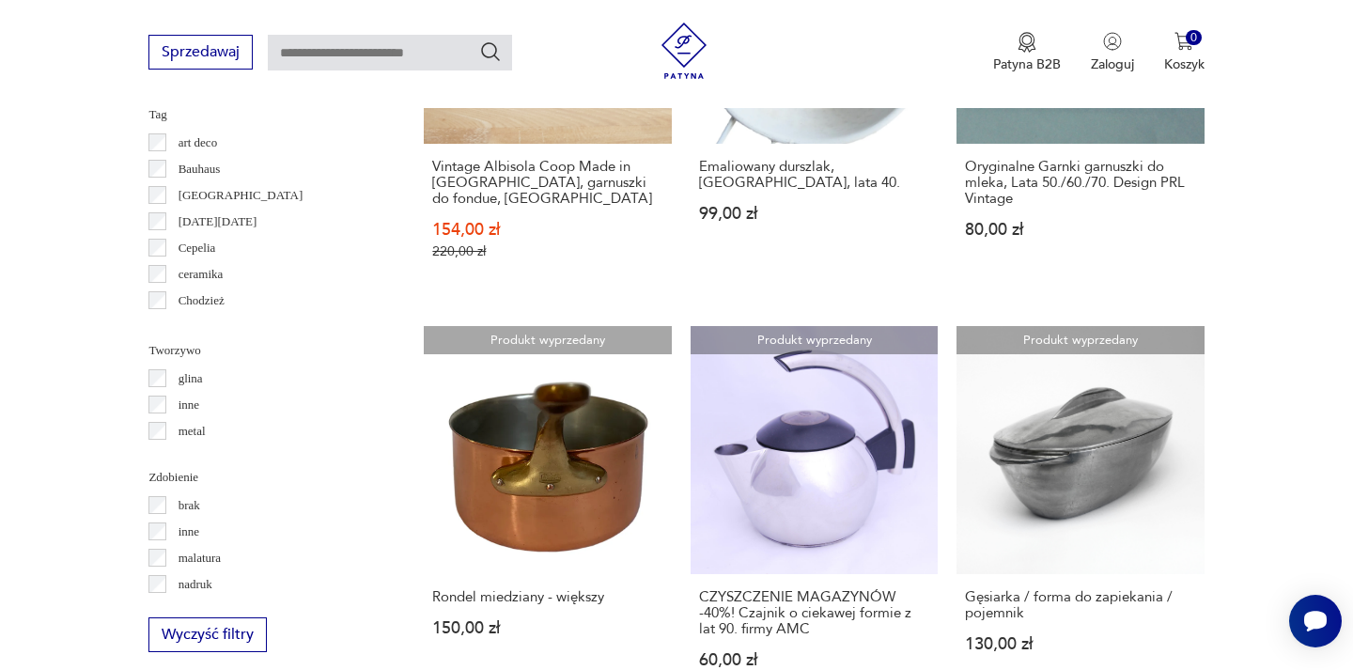
scroll to position [1782, 0]
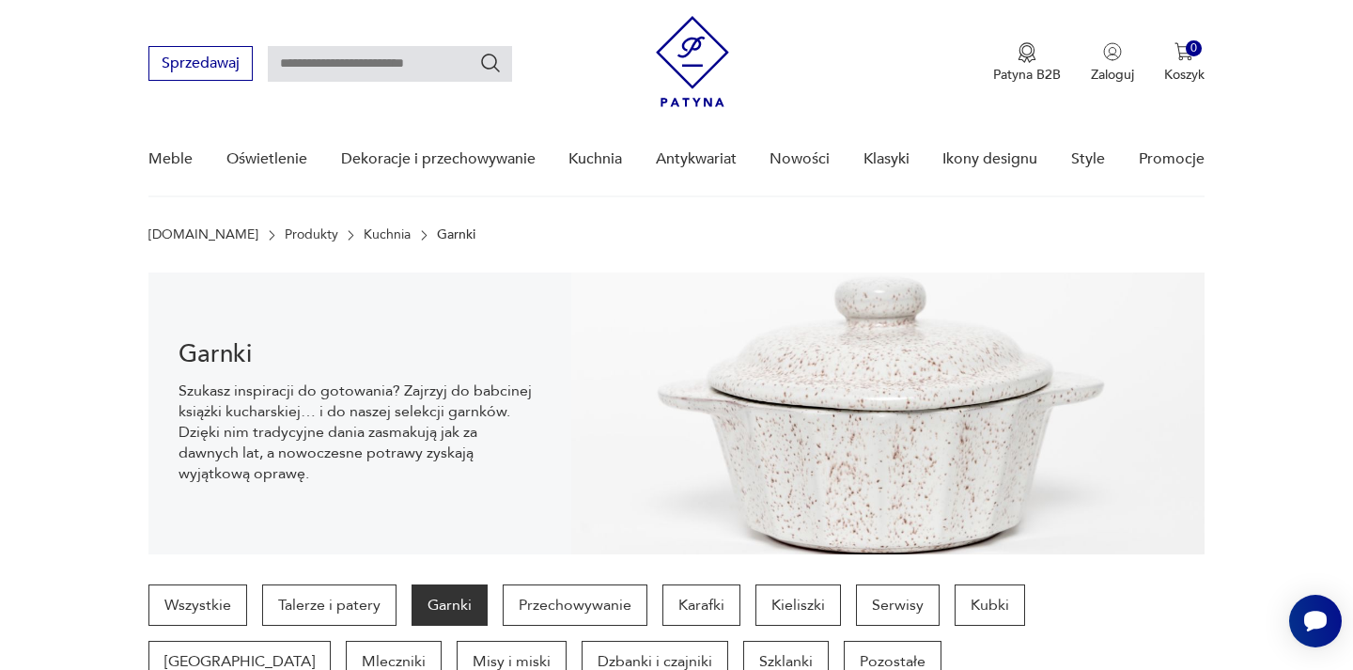
scroll to position [32, 0]
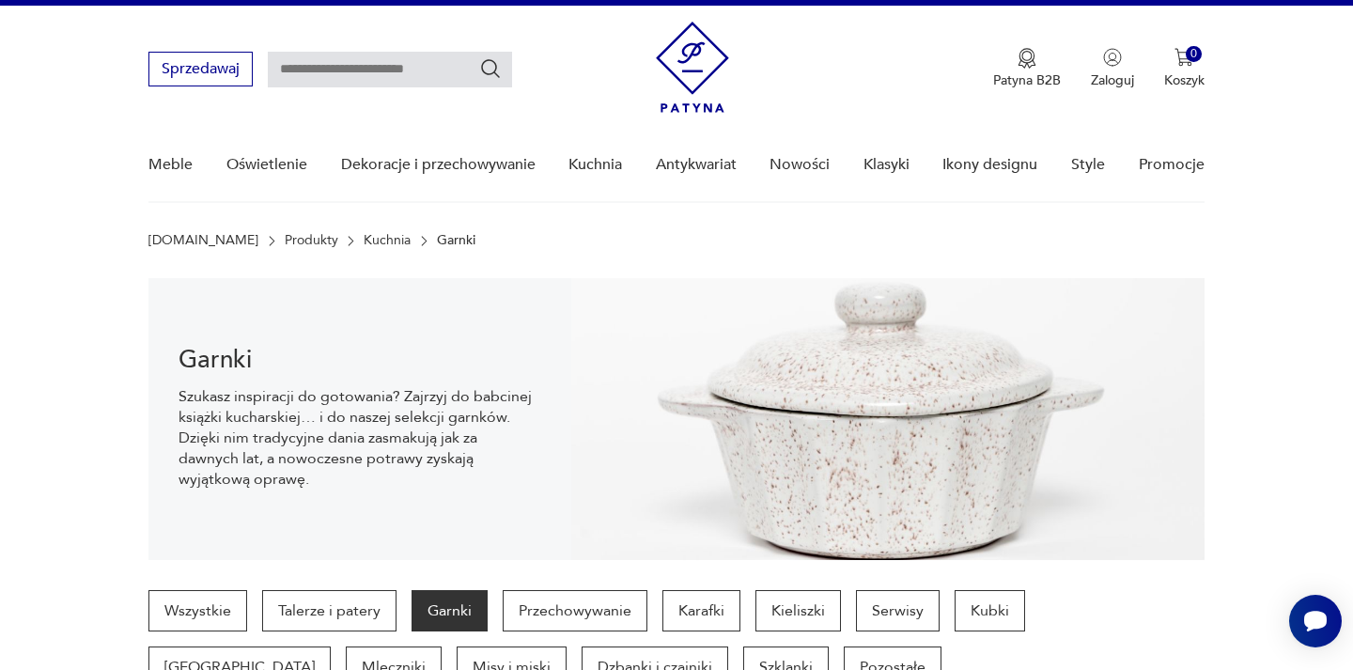
click at [329, 64] on input "text" at bounding box center [390, 70] width 244 height 36
type input "******"
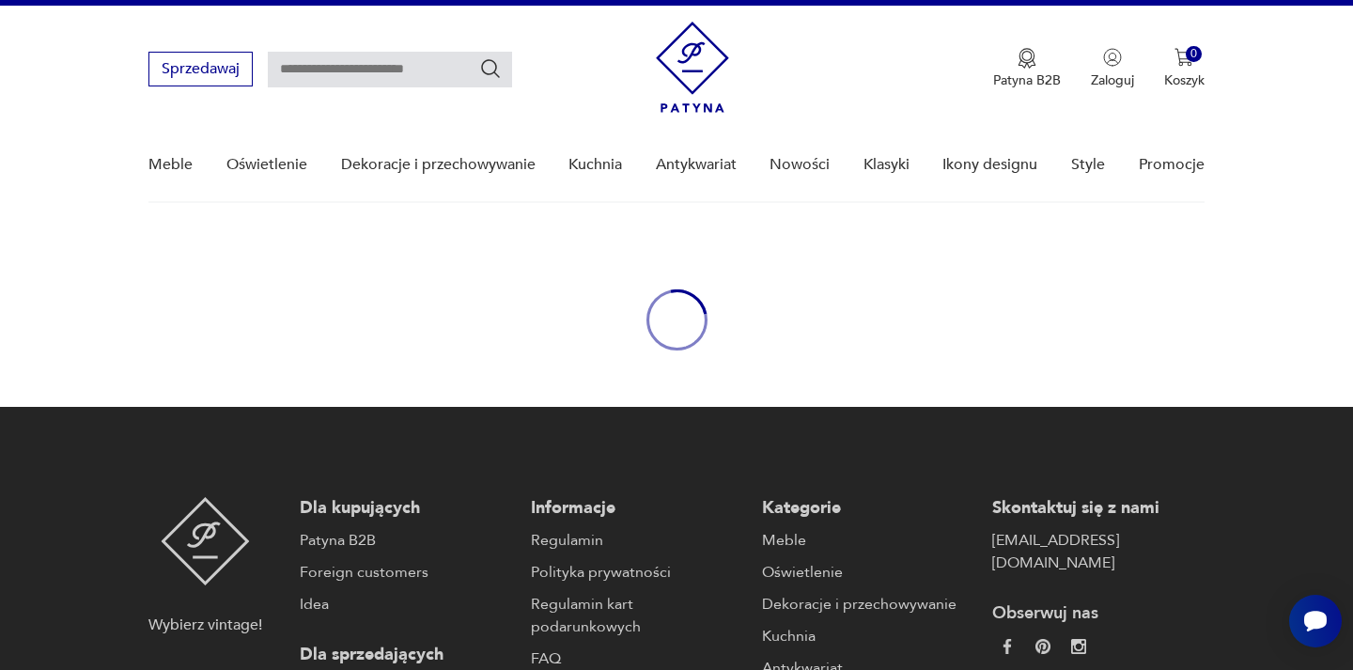
type input "******"
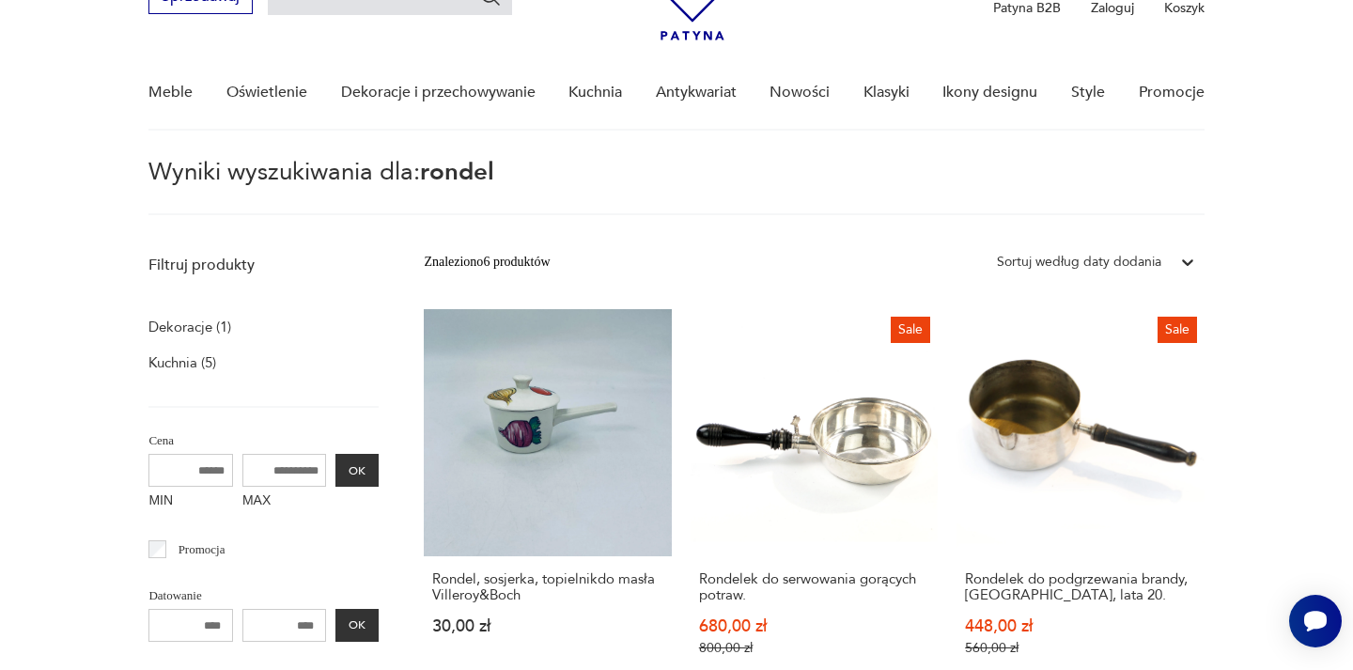
scroll to position [224, 0]
